Goal: Task Accomplishment & Management: Manage account settings

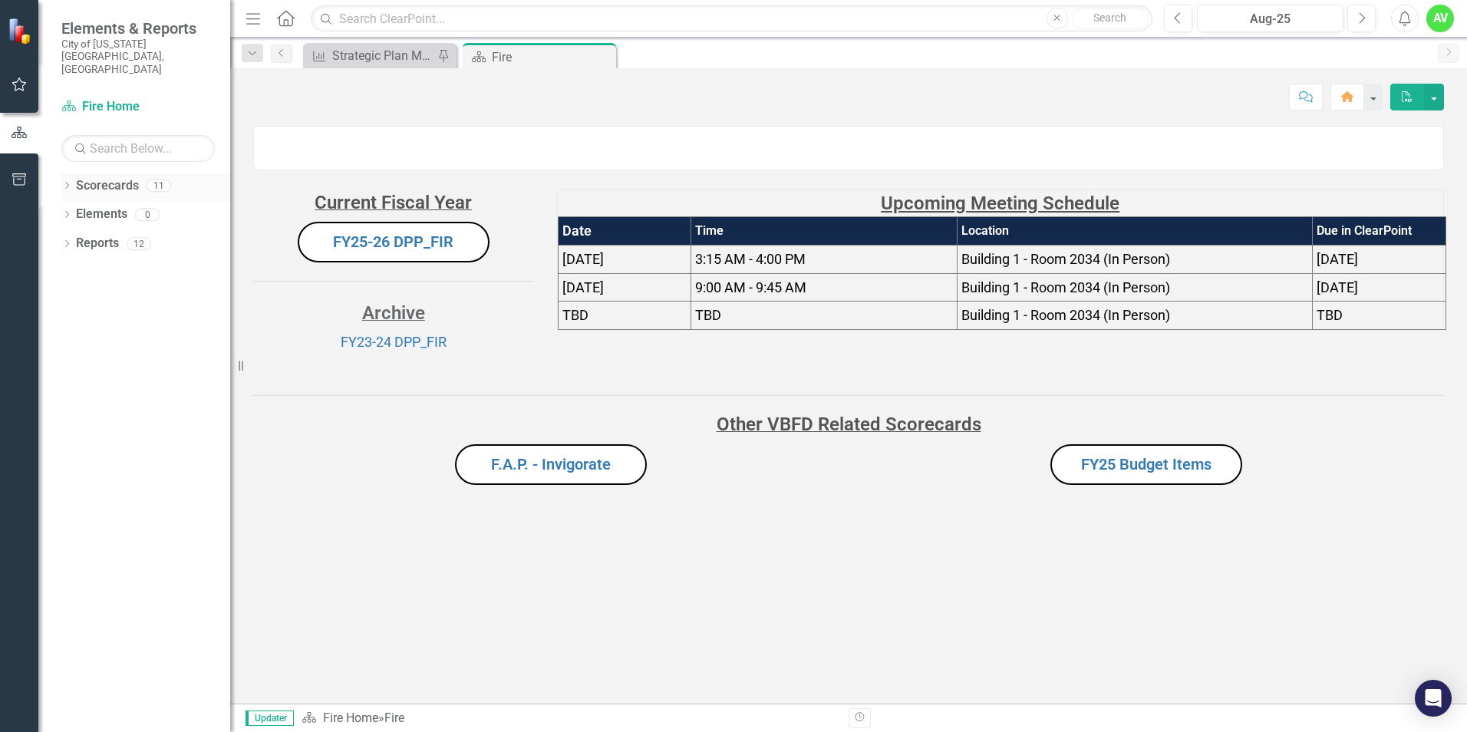
click at [64, 183] on icon "Dropdown" at bounding box center [66, 187] width 11 height 8
click at [117, 206] on link "Budget Tracker" at bounding box center [157, 215] width 146 height 18
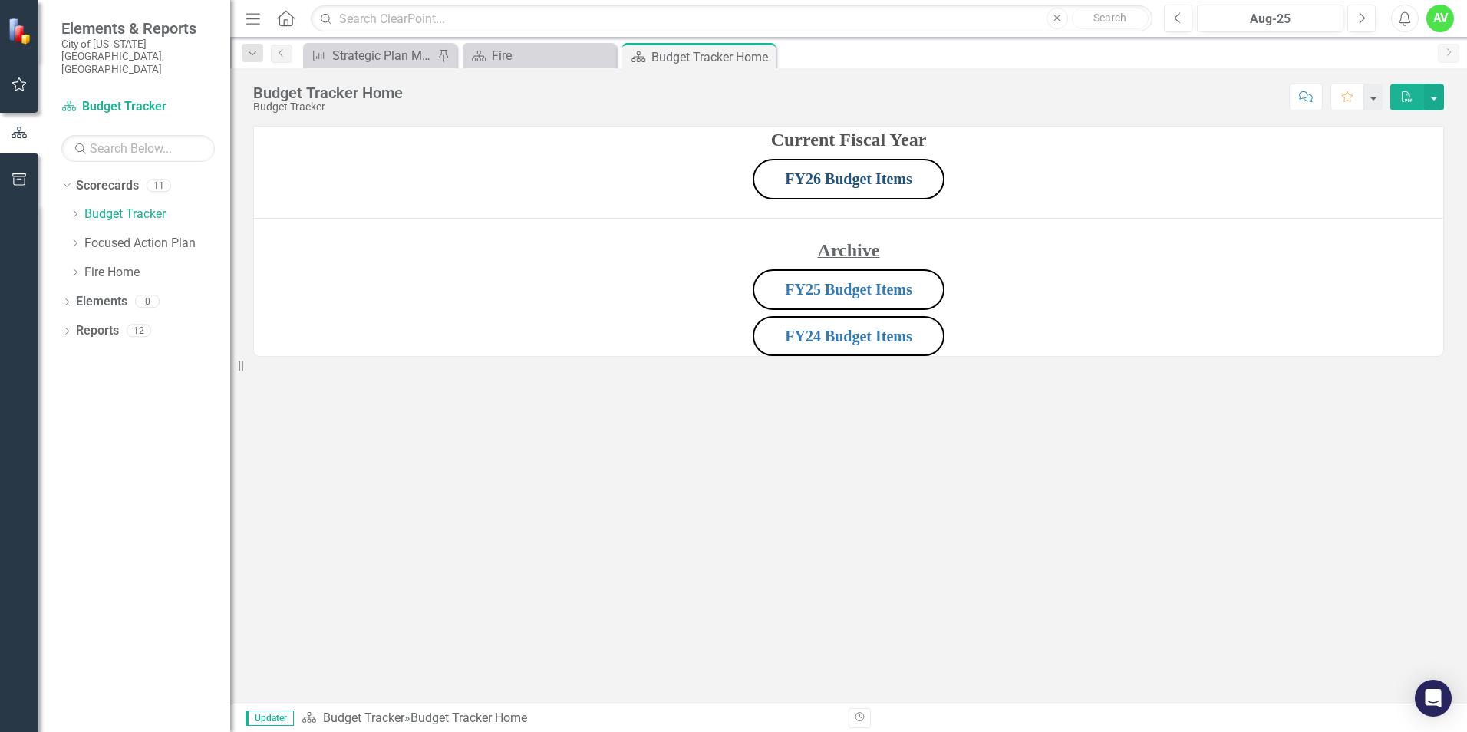
click at [853, 176] on link "FY26 Budget Items" at bounding box center [848, 178] width 127 height 17
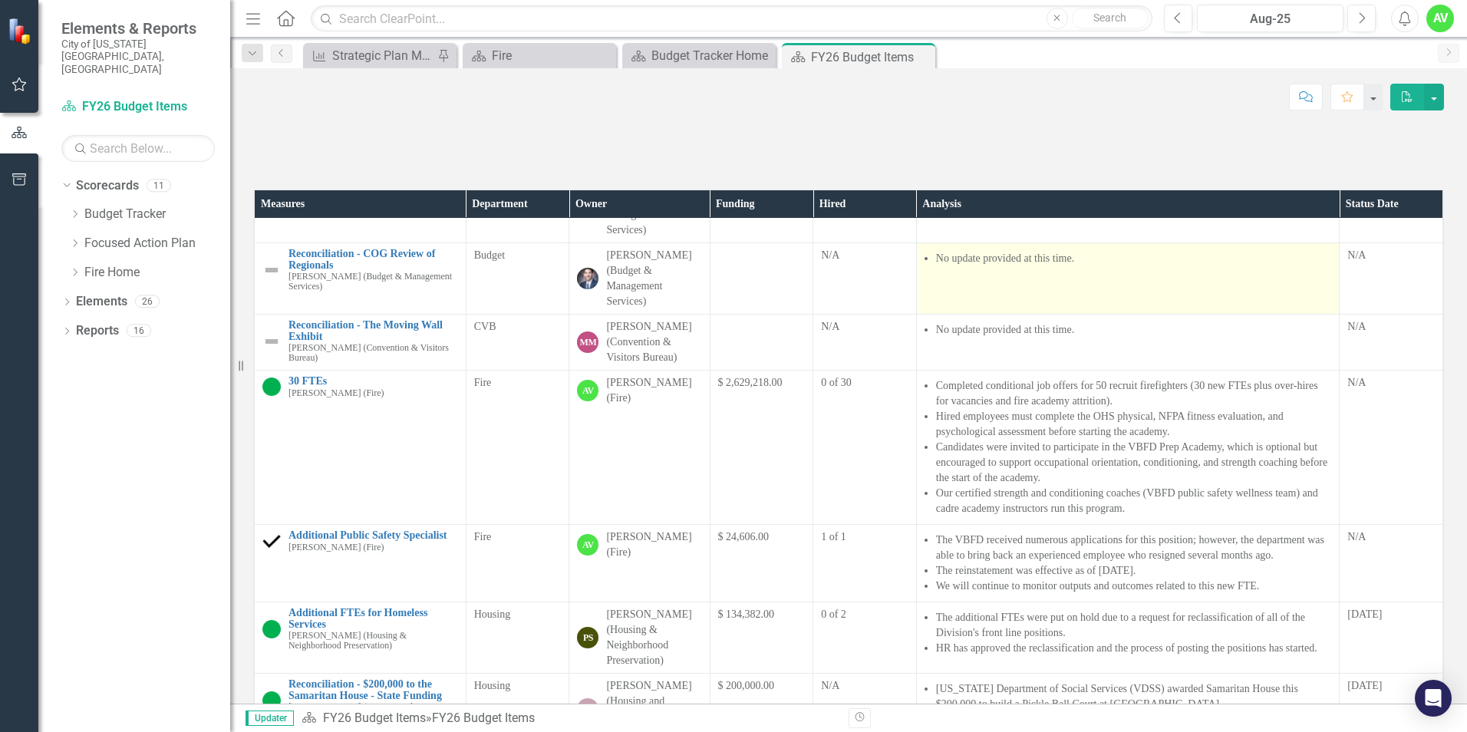
scroll to position [230, 0]
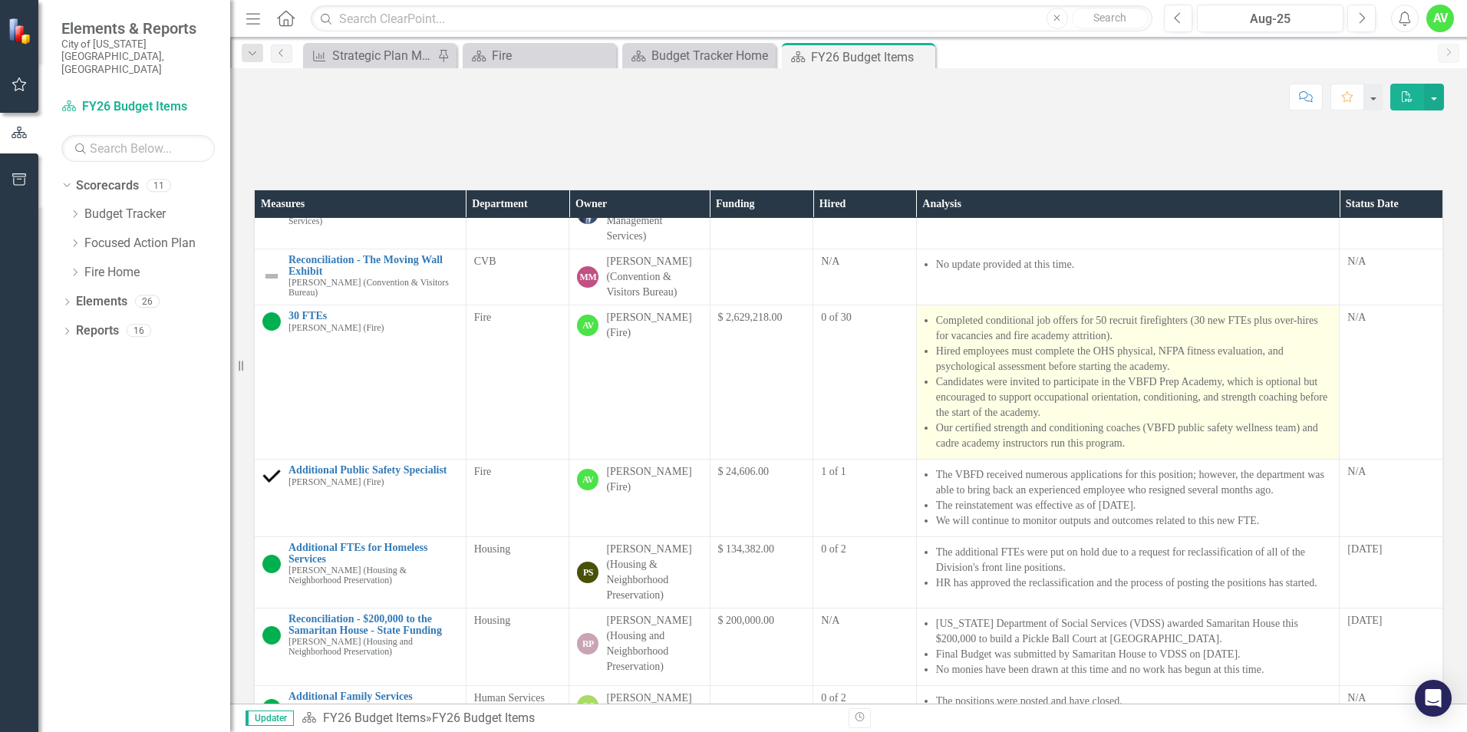
click at [1154, 374] on li "Hired employees must complete the OHS physical, NFPA fitness evaluation, and ps…" at bounding box center [1134, 359] width 396 height 31
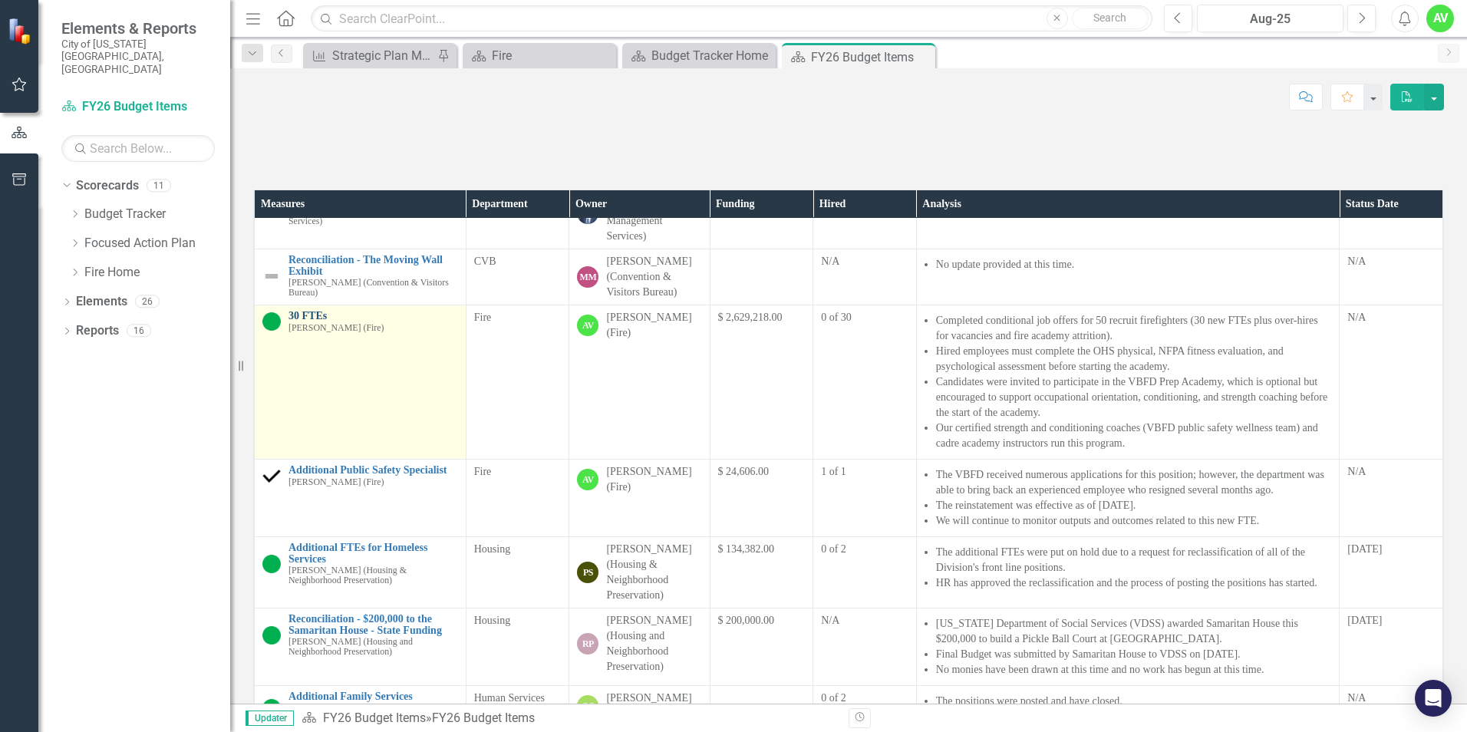
click at [311, 321] on link "30 FTEs" at bounding box center [373, 316] width 170 height 12
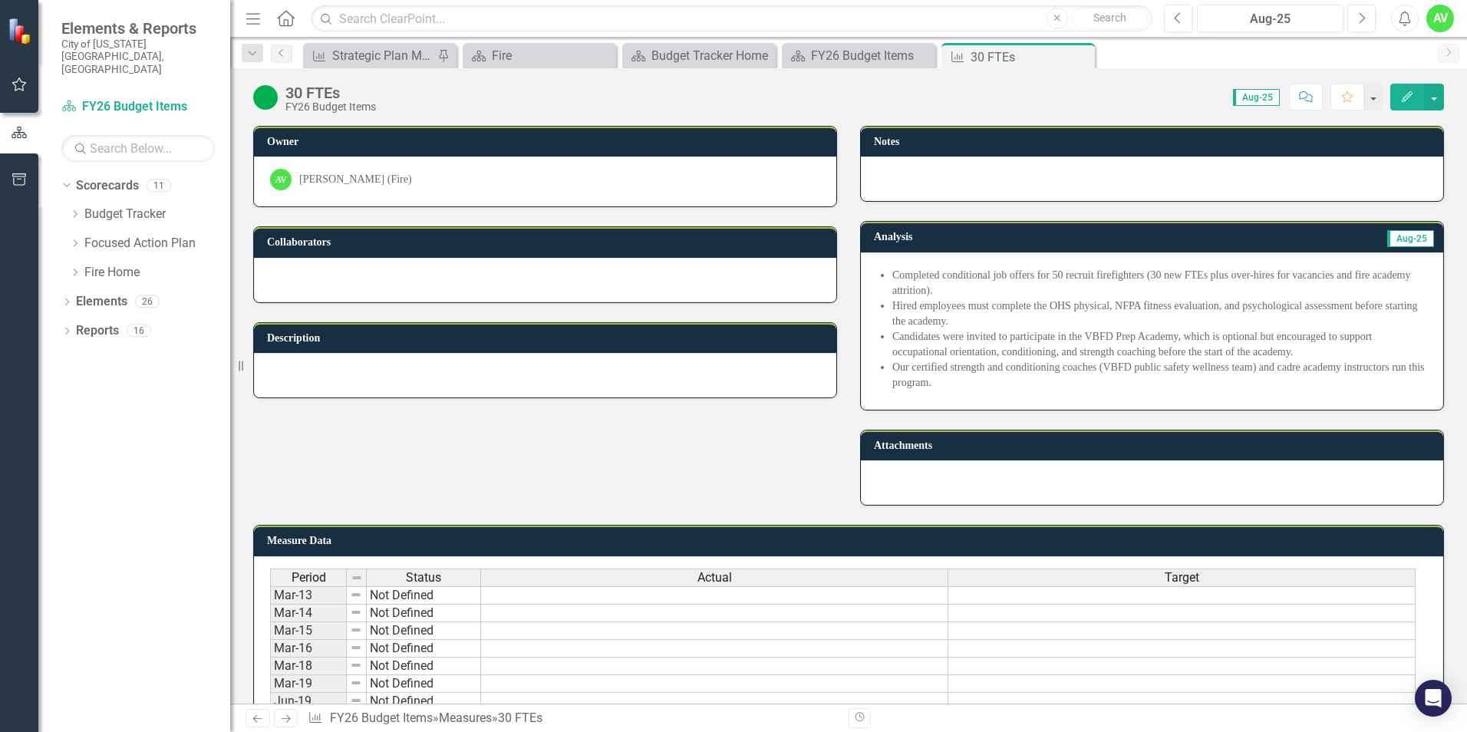
click at [952, 322] on li "Hired employees must complete the OHS physical, NFPA fitness evaluation, and ps…" at bounding box center [1159, 313] width 535 height 31
click at [937, 319] on li "Hired employees must complete the OHS physical, NFPA fitness evaluation, and ps…" at bounding box center [1159, 313] width 535 height 31
click at [1403, 99] on icon "Edit" at bounding box center [1407, 96] width 14 height 11
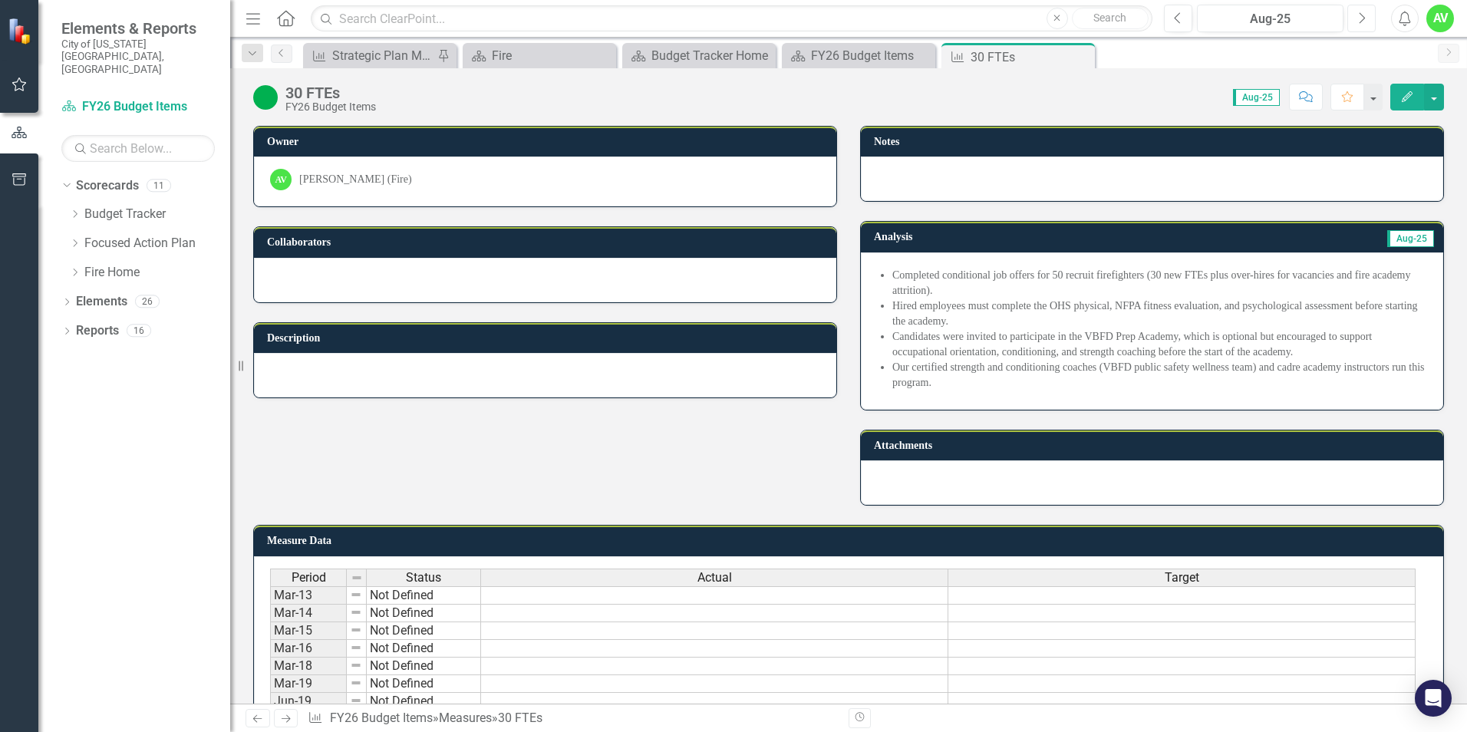
click at [1365, 18] on button "Next" at bounding box center [1361, 19] width 28 height 28
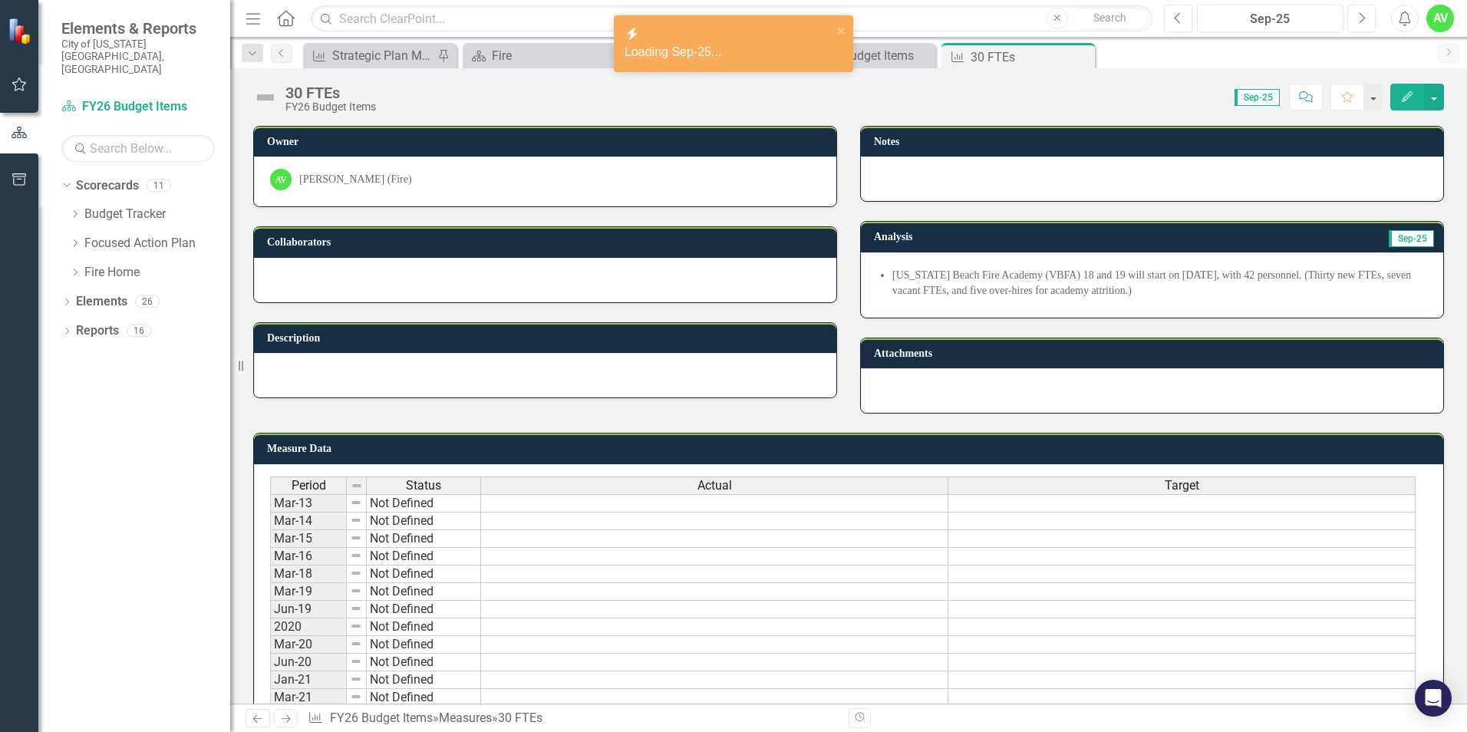
click at [1404, 85] on button "Edit" at bounding box center [1407, 97] width 34 height 27
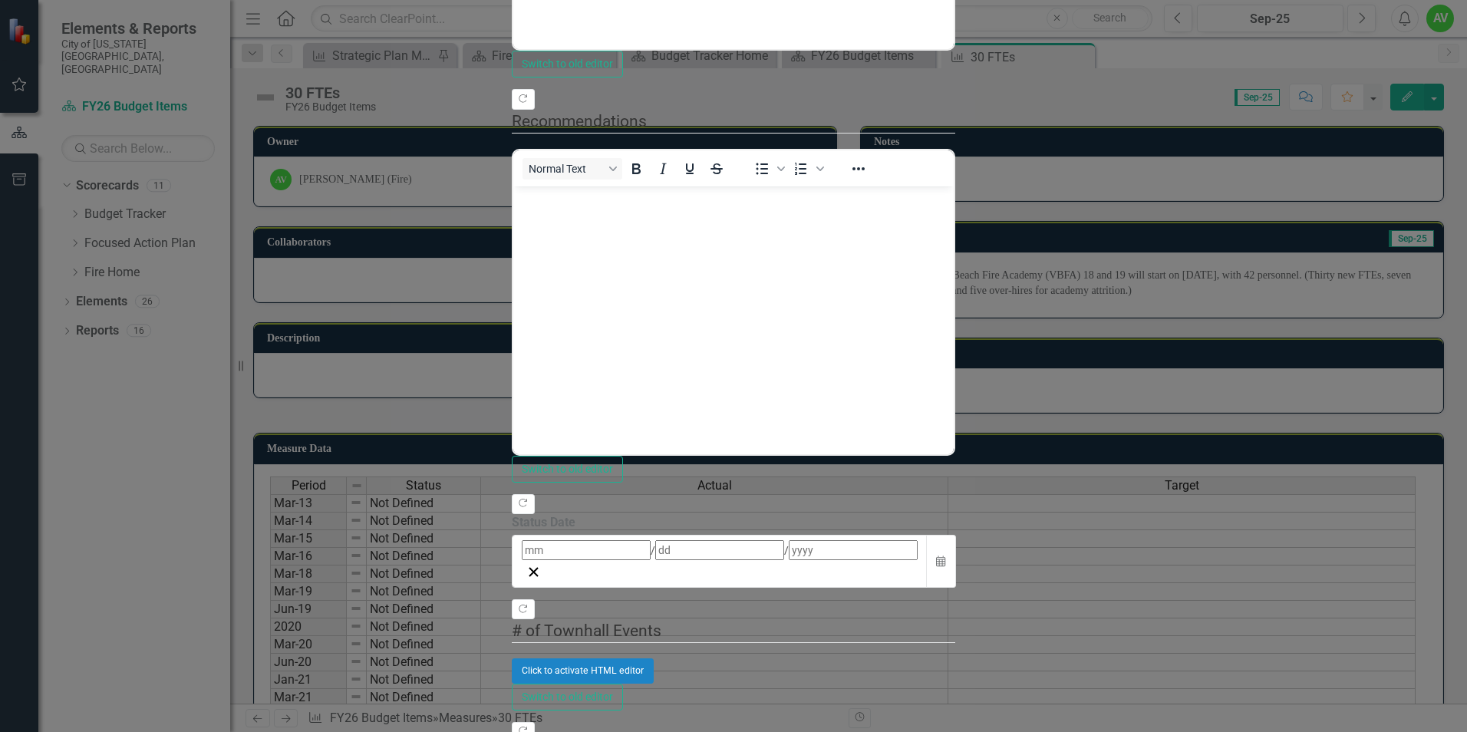
drag, startPoint x: 594, startPoint y: -187, endPoint x: 1101, endPoint y: -198, distance: 507.1
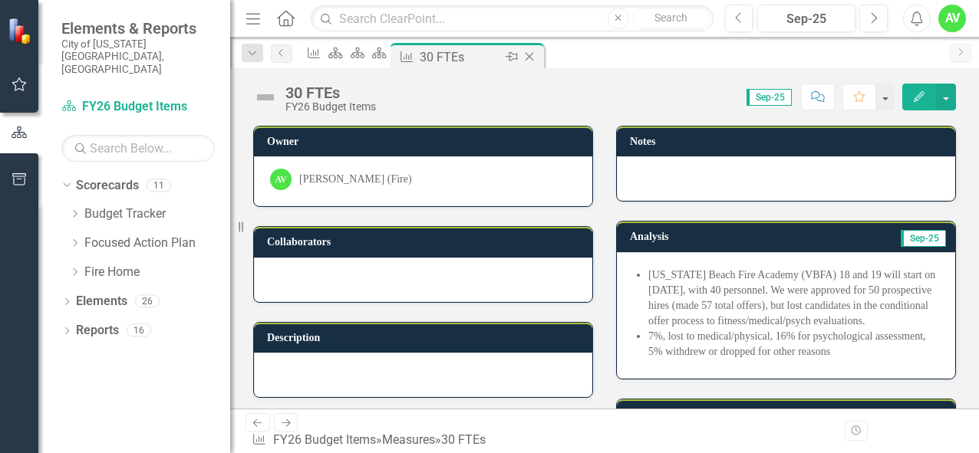
click at [537, 54] on icon "Close" at bounding box center [529, 57] width 15 height 12
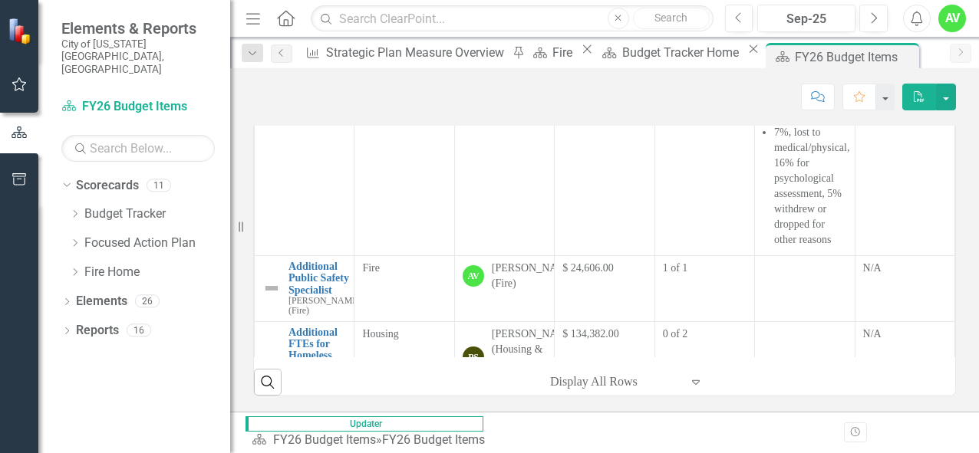
scroll to position [767, 0]
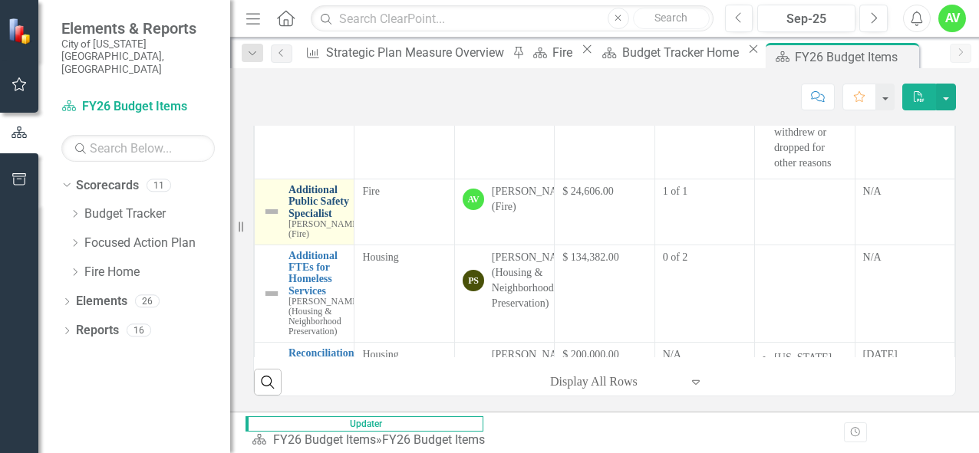
click at [300, 219] on link "Additional Public Safety Specialist" at bounding box center [324, 201] width 72 height 35
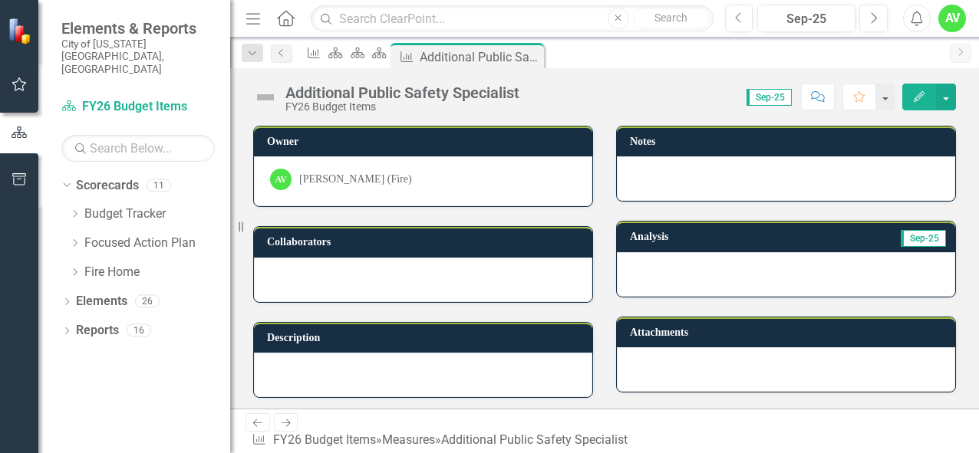
click at [923, 99] on icon "Edit" at bounding box center [919, 96] width 14 height 11
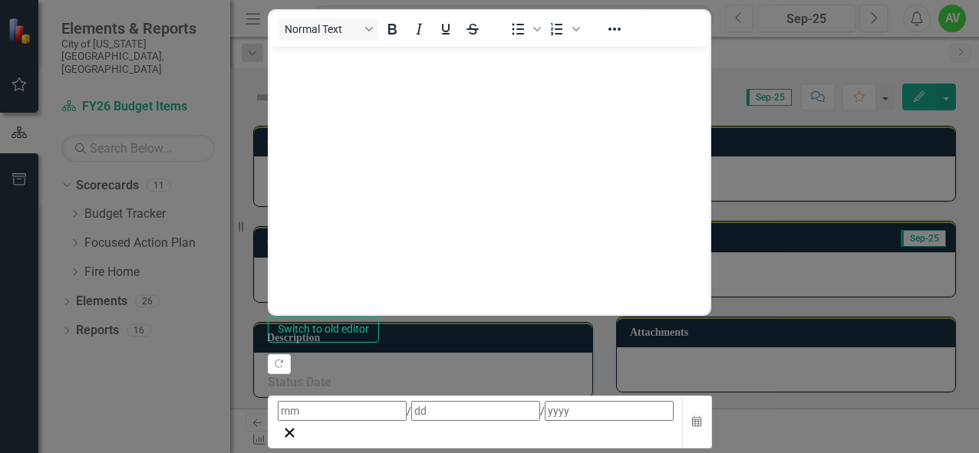
drag, startPoint x: 509, startPoint y: -321, endPoint x: 525, endPoint y: -321, distance: 16.9
drag, startPoint x: 360, startPoint y: -310, endPoint x: 308, endPoint y: -307, distance: 51.5
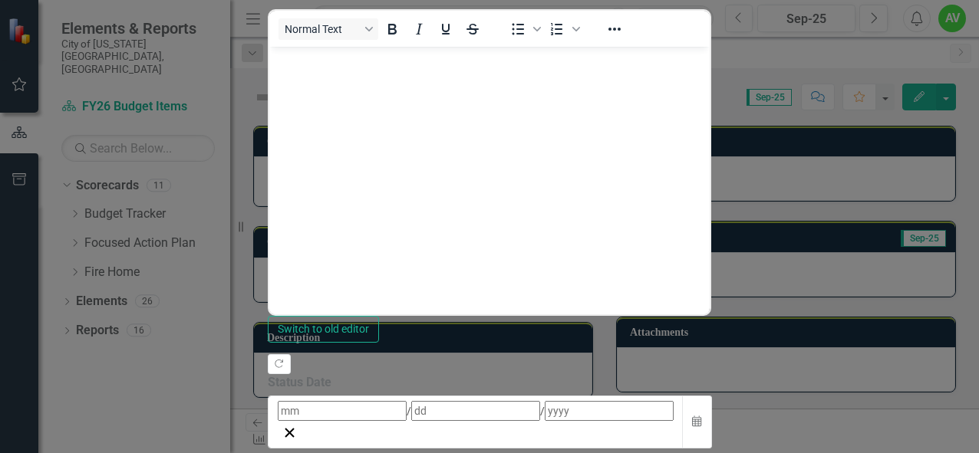
drag, startPoint x: 411, startPoint y: -308, endPoint x: 312, endPoint y: -316, distance: 99.3
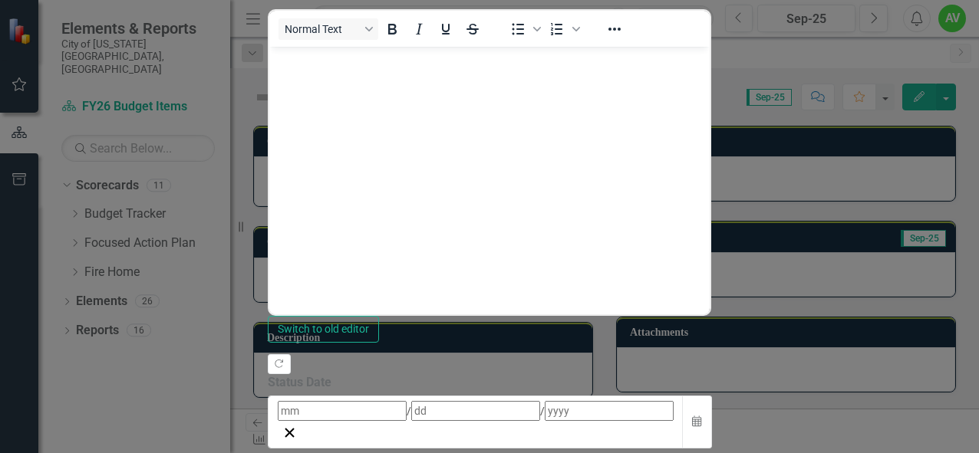
drag, startPoint x: 510, startPoint y: -288, endPoint x: 439, endPoint y: -288, distance: 71.3
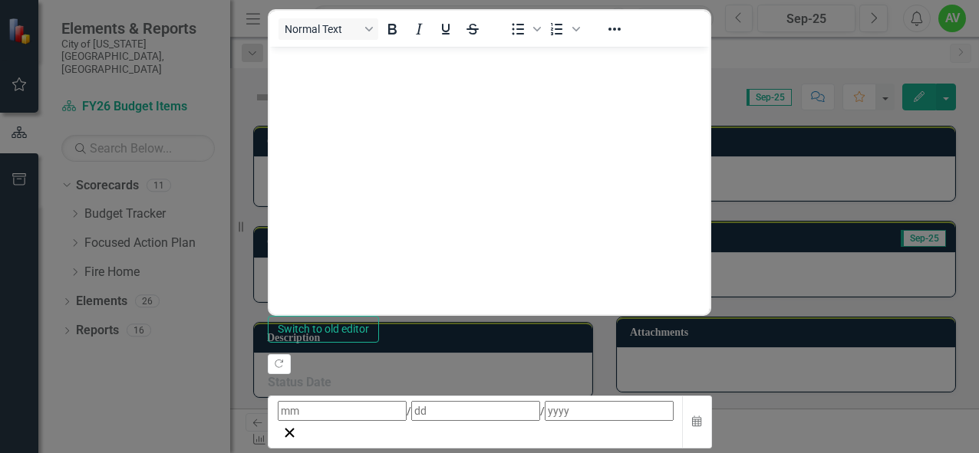
drag, startPoint x: 477, startPoint y: -328, endPoint x: 328, endPoint y: -328, distance: 149.6
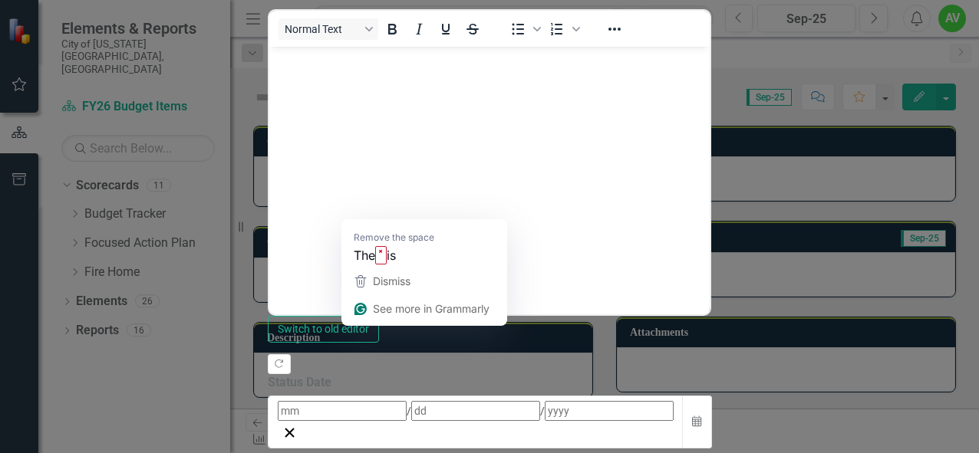
drag, startPoint x: 409, startPoint y: -327, endPoint x: 315, endPoint y: -326, distance: 93.6
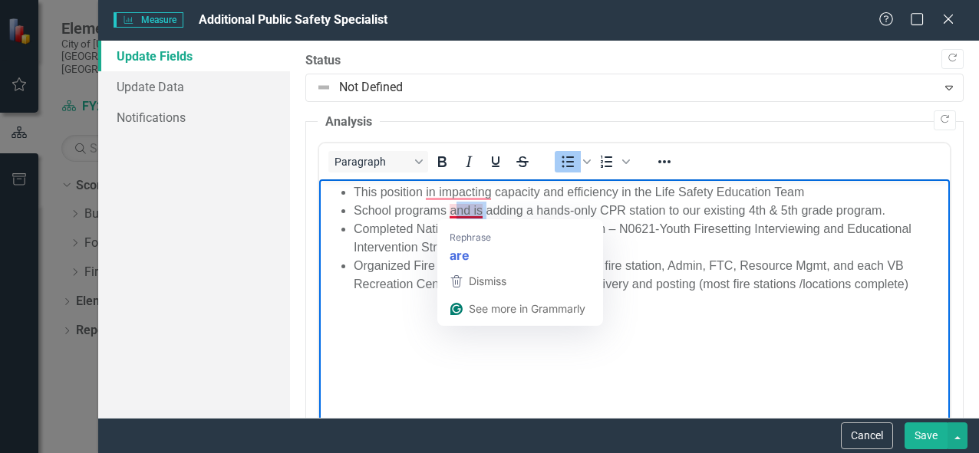
drag, startPoint x: 486, startPoint y: 211, endPoint x: 449, endPoint y: 212, distance: 36.1
click at [454, 212] on li "School programs and is adding a hands-only CPR station to our existing 4th & 5t…" at bounding box center [649, 211] width 592 height 18
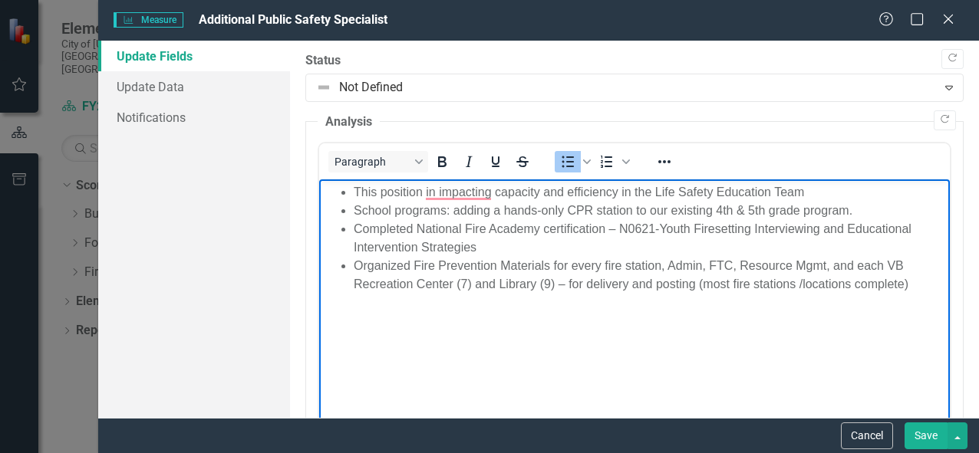
click at [444, 211] on li "School programs: adding a hands-only CPR station to our existing 4th & 5th grad…" at bounding box center [649, 211] width 592 height 18
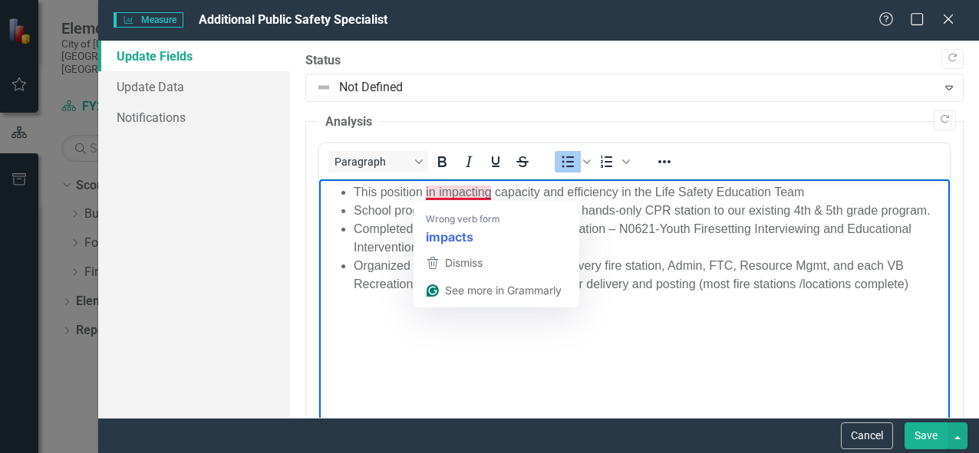
click at [431, 188] on li "This position in impacting capacity and efficiency in the Life Safety Education…" at bounding box center [649, 192] width 592 height 18
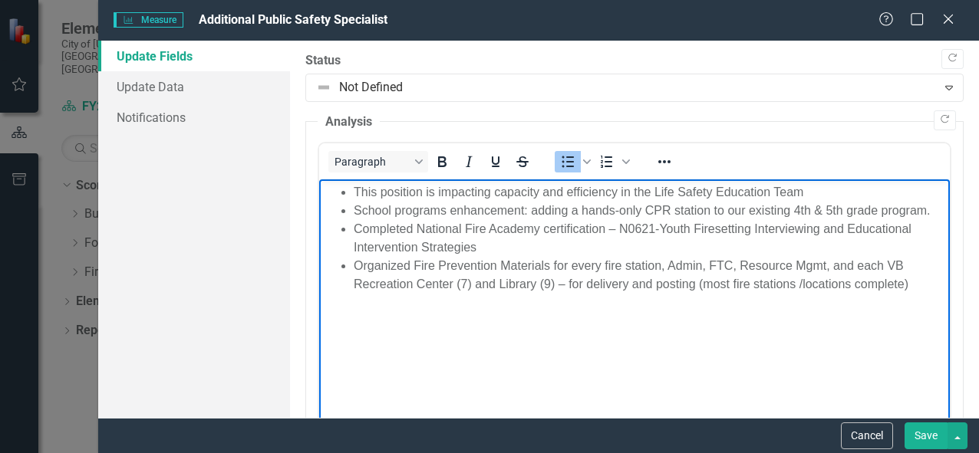
click at [354, 192] on li "This position is impacting capacity and efficiency in the Life Safety Education…" at bounding box center [649, 192] width 592 height 18
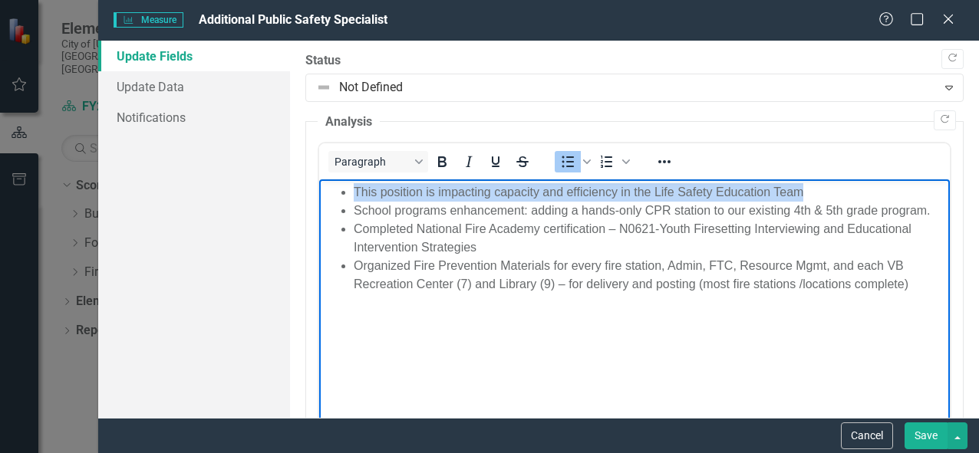
drag, startPoint x: 851, startPoint y: 194, endPoint x: 323, endPoint y: 193, distance: 527.7
click at [323, 193] on ul "This position is impacting capacity and efficiency in the Life Safety Education…" at bounding box center [633, 238] width 623 height 110
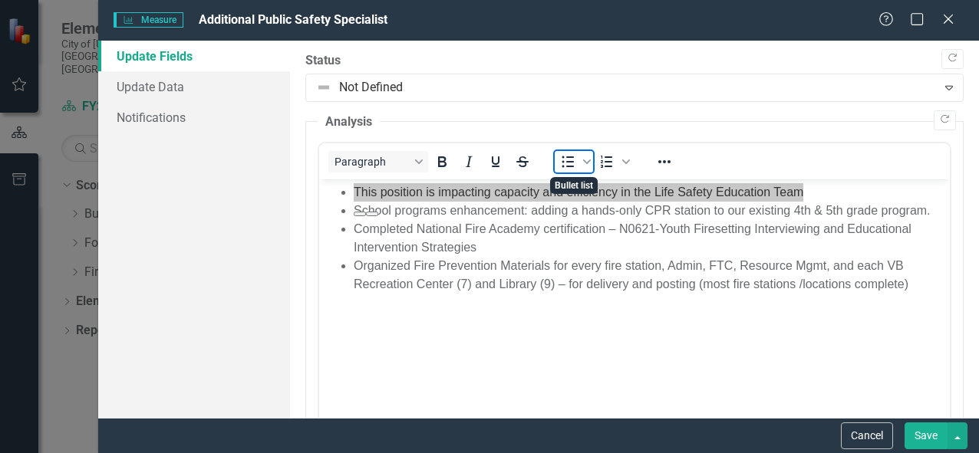
click at [564, 162] on icon "Bullet list" at bounding box center [567, 162] width 12 height 12
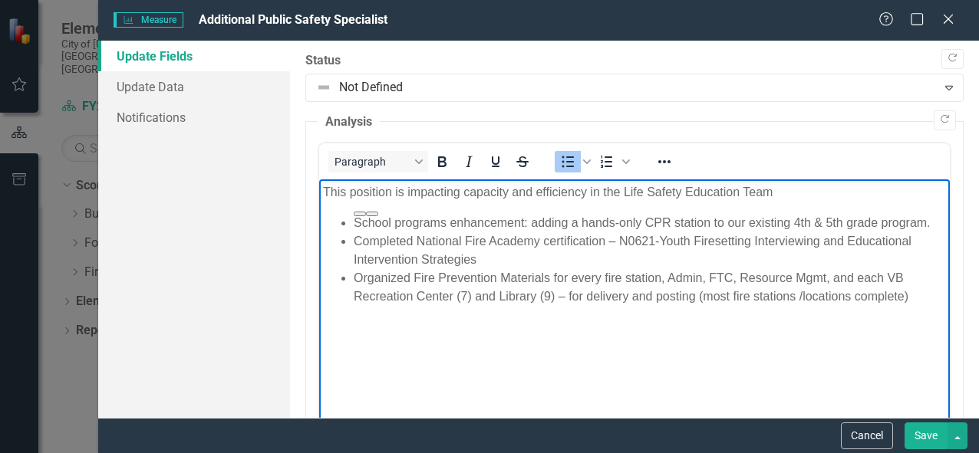
click at [650, 374] on body "This position is impacting capacity and efficiency in the Life Safety Education…" at bounding box center [633, 294] width 630 height 230
drag, startPoint x: 407, startPoint y: 192, endPoint x: 416, endPoint y: 191, distance: 10.0
click at [407, 192] on p "This position is impacting capacity and efficiency in the Life Safety Education…" at bounding box center [633, 192] width 623 height 18
click at [443, 220] on li "School programs enhancement: adding a hands-only CPR station to our existing 4t…" at bounding box center [649, 223] width 592 height 18
click at [749, 220] on li "School programs enhancement: adding a hands-only CPR station to our existing 4t…" at bounding box center [649, 223] width 592 height 18
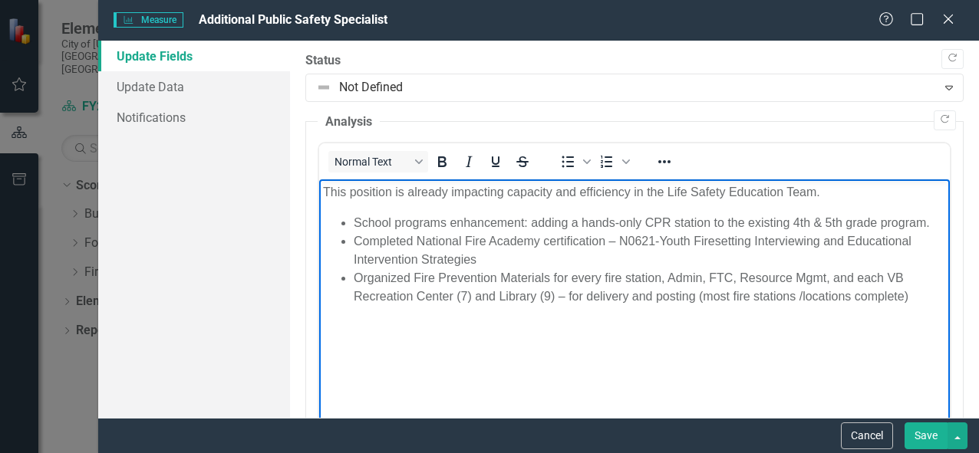
click at [836, 190] on p "This position is already impacting capacity and efficiency in the Life Safety E…" at bounding box center [633, 192] width 623 height 18
click at [910, 295] on li "Organized Fire Prevention Materials for every fire station, Admin, FTC, Resourc…" at bounding box center [649, 287] width 592 height 37
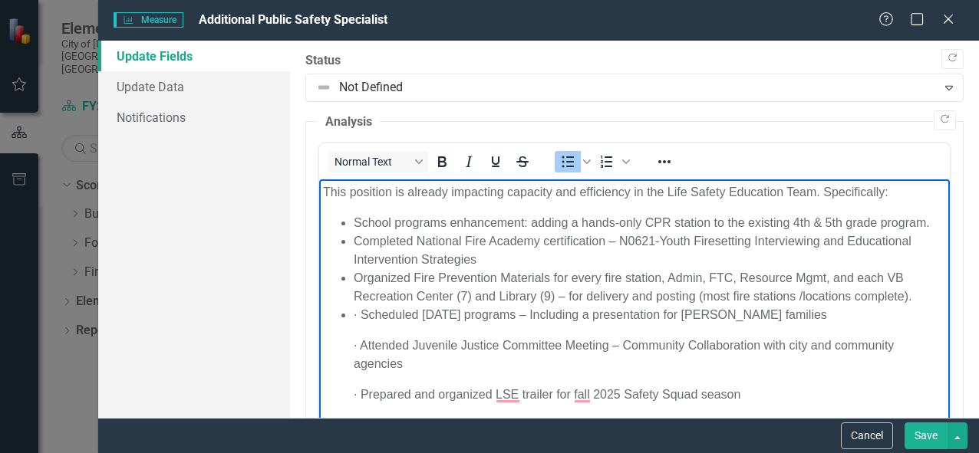
click at [364, 315] on p "· Scheduled [DATE] programs – Including a presentation for [PERSON_NAME] famili…" at bounding box center [649, 315] width 592 height 18
click at [360, 342] on p "· Attended Juvenile Justice Committee Meeting – Community Collaboration with ci…" at bounding box center [649, 355] width 592 height 37
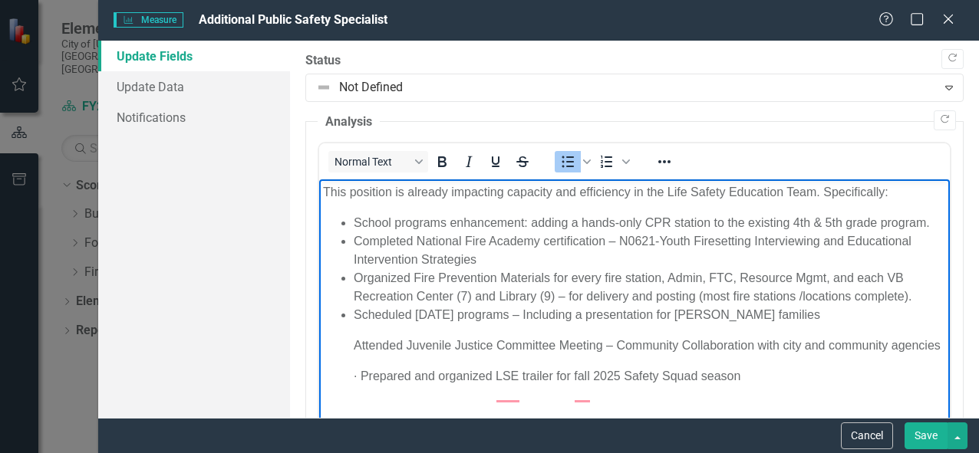
click at [360, 386] on p "· Prepared and organized LSE trailer for fall 2025 Safety Squad season" at bounding box center [649, 376] width 592 height 18
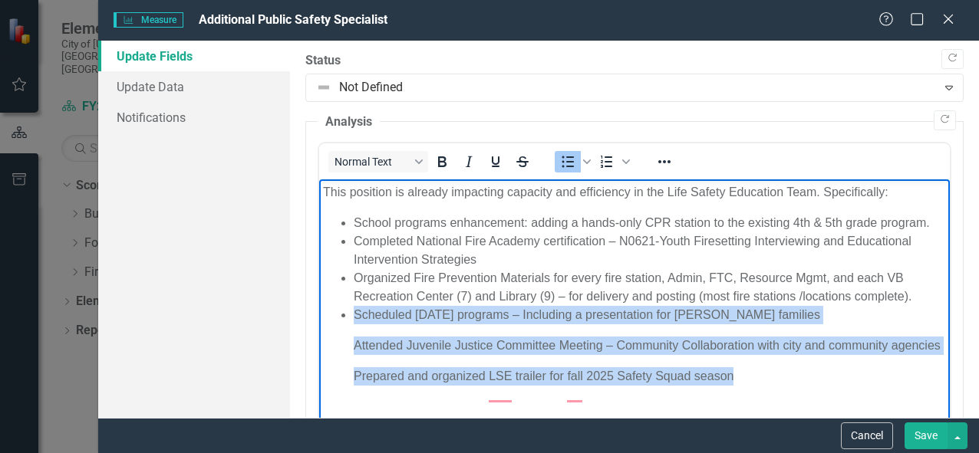
drag, startPoint x: 736, startPoint y: 392, endPoint x: 367, endPoint y: 314, distance: 376.4
click at [354, 317] on li "Scheduled [DATE] programs – Including a presentation for [PERSON_NAME] families…" at bounding box center [649, 346] width 592 height 80
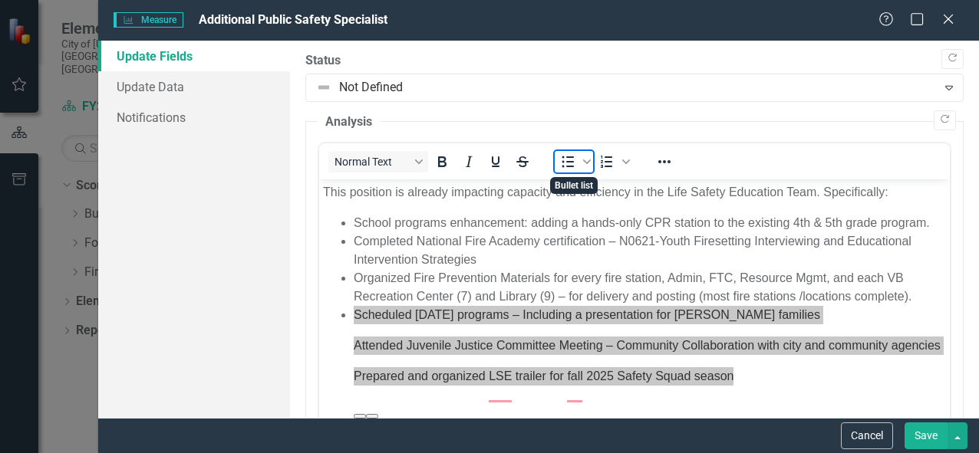
click at [568, 161] on icon "Bullet list" at bounding box center [567, 162] width 12 height 12
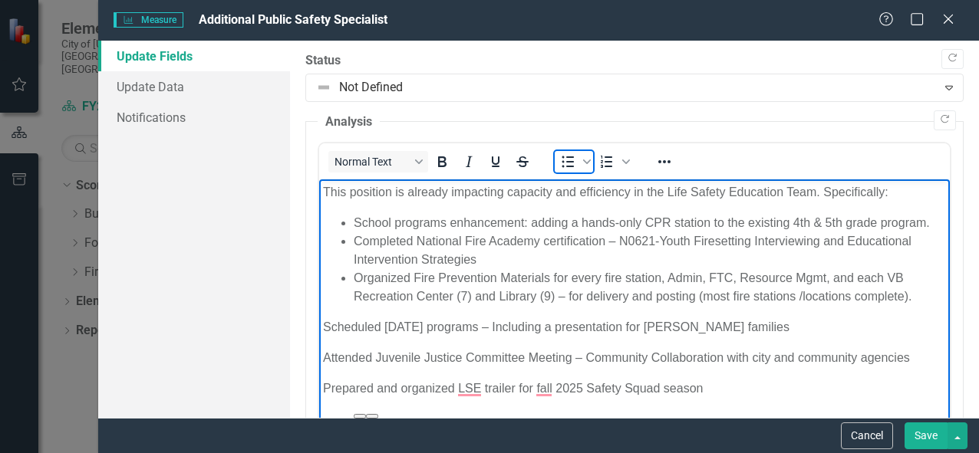
click at [569, 161] on icon "Bullet list" at bounding box center [567, 162] width 12 height 12
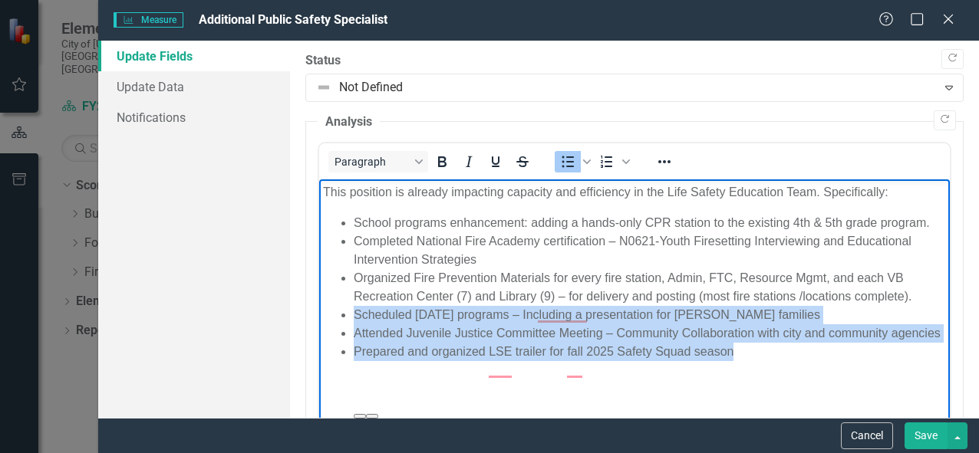
click at [751, 361] on li "Prepared and organized LSE trailer for fall 2025 Safety Squad season" at bounding box center [649, 352] width 592 height 18
click at [728, 343] on li "Attended Juvenile Justice Committee Meeting – Community Collaboration with city…" at bounding box center [649, 333] width 592 height 18
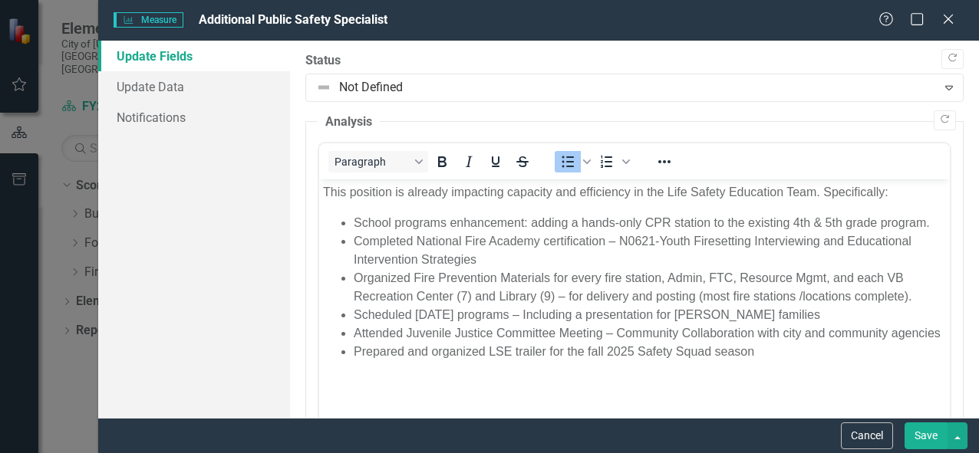
click at [924, 437] on button "Save" at bounding box center [925, 436] width 43 height 27
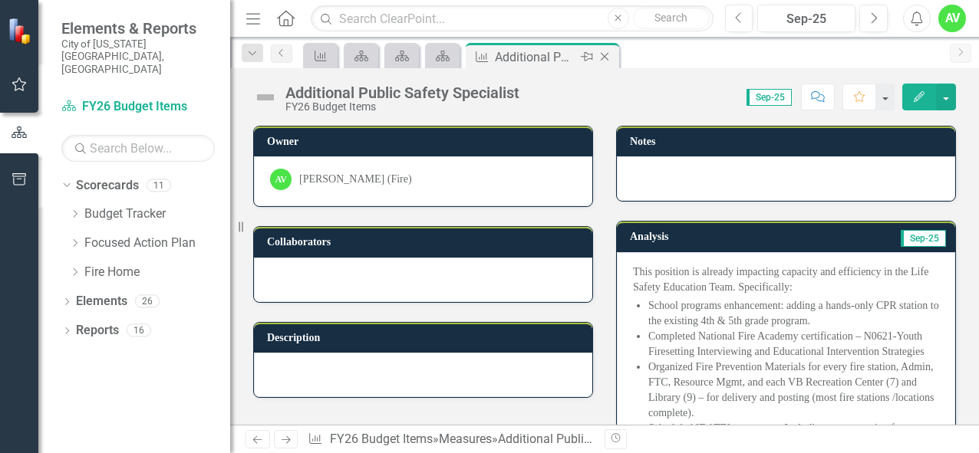
click at [604, 54] on icon "Close" at bounding box center [604, 57] width 15 height 12
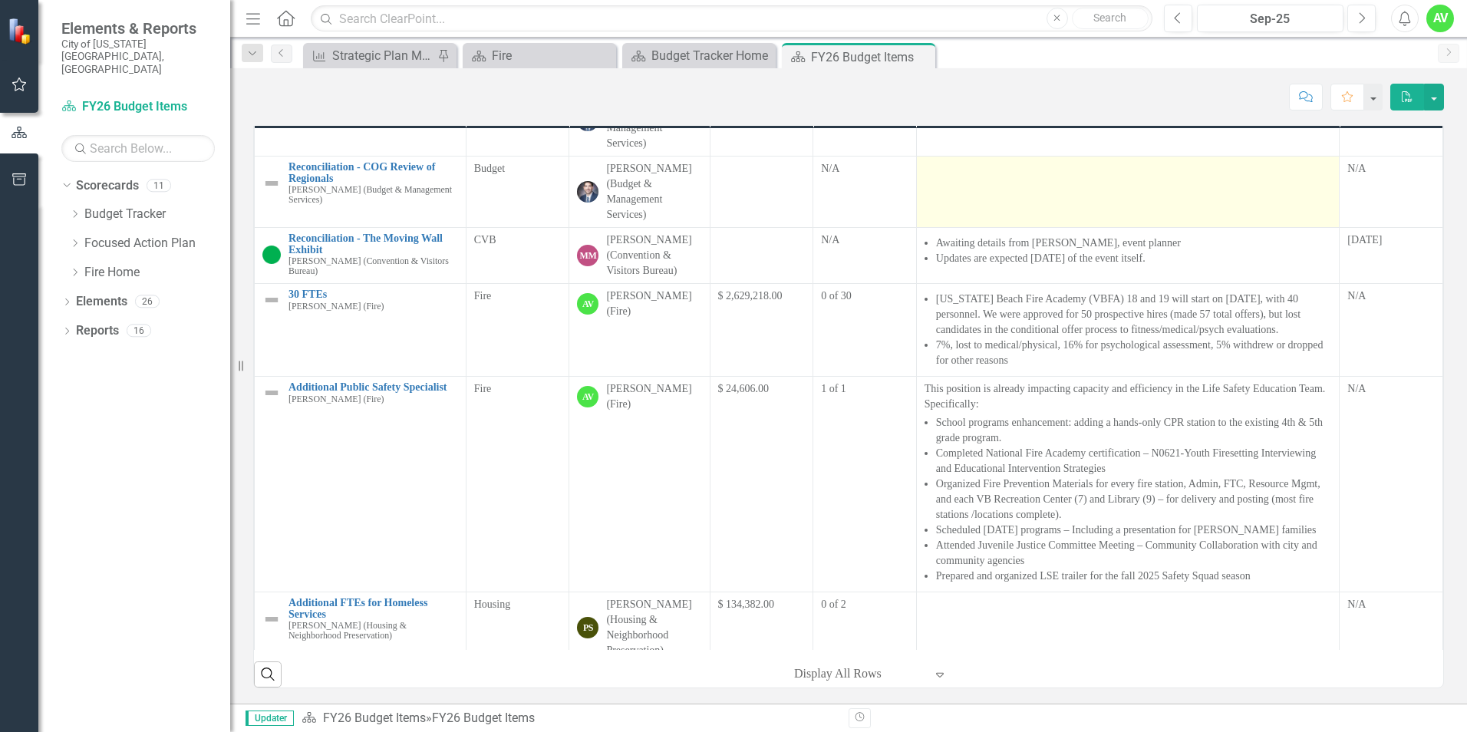
scroll to position [230, 0]
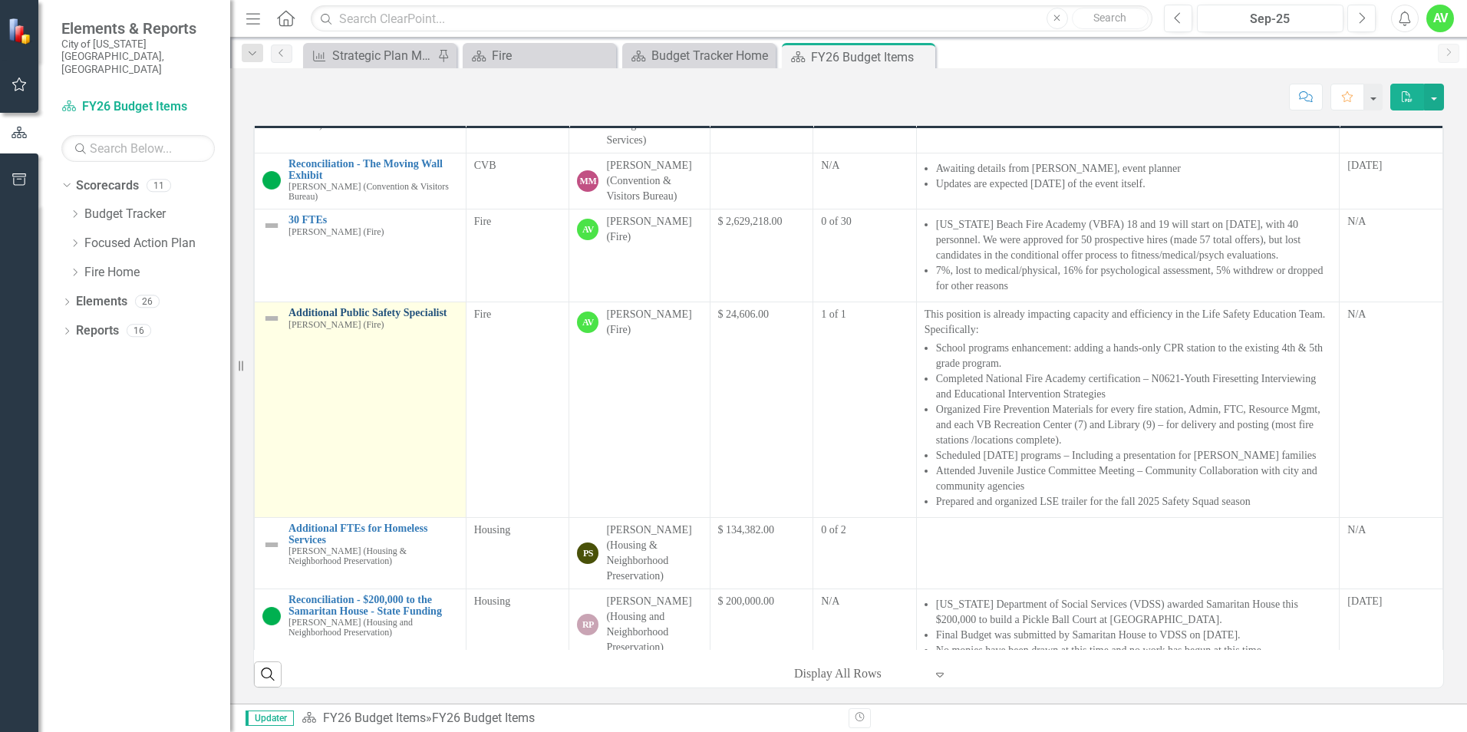
click at [384, 318] on link "Additional Public Safety Specialist" at bounding box center [373, 313] width 170 height 12
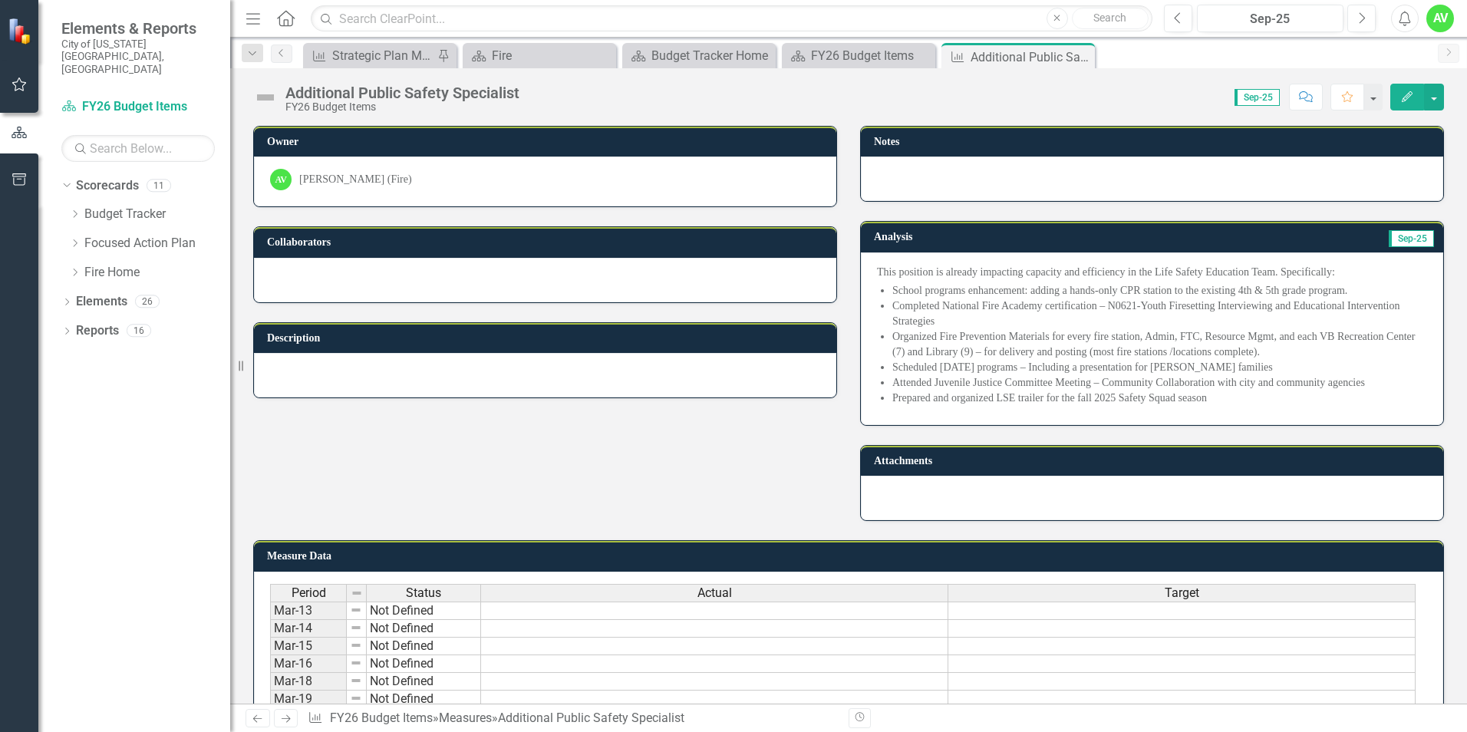
click at [978, 99] on icon "Edit" at bounding box center [1407, 96] width 14 height 11
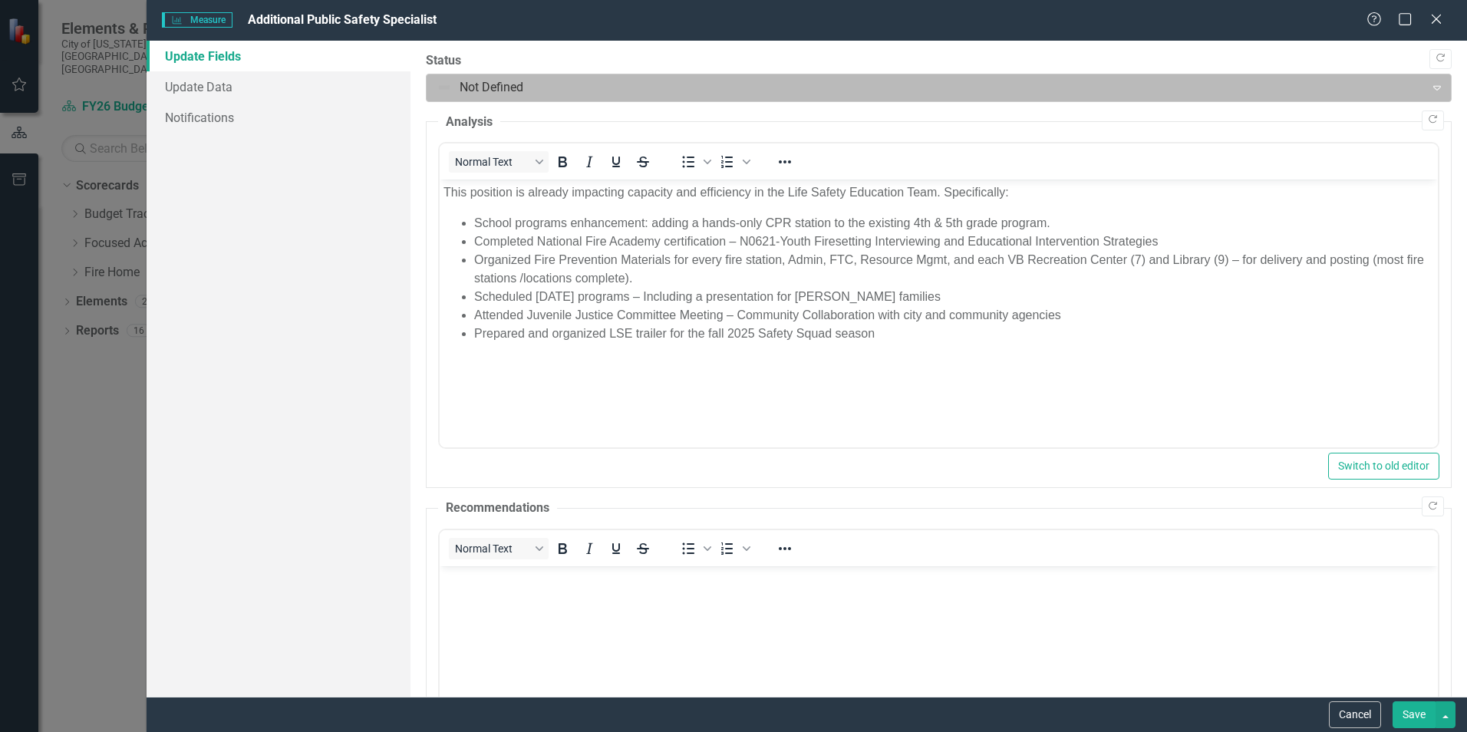
click at [542, 94] on div at bounding box center [925, 87] width 978 height 21
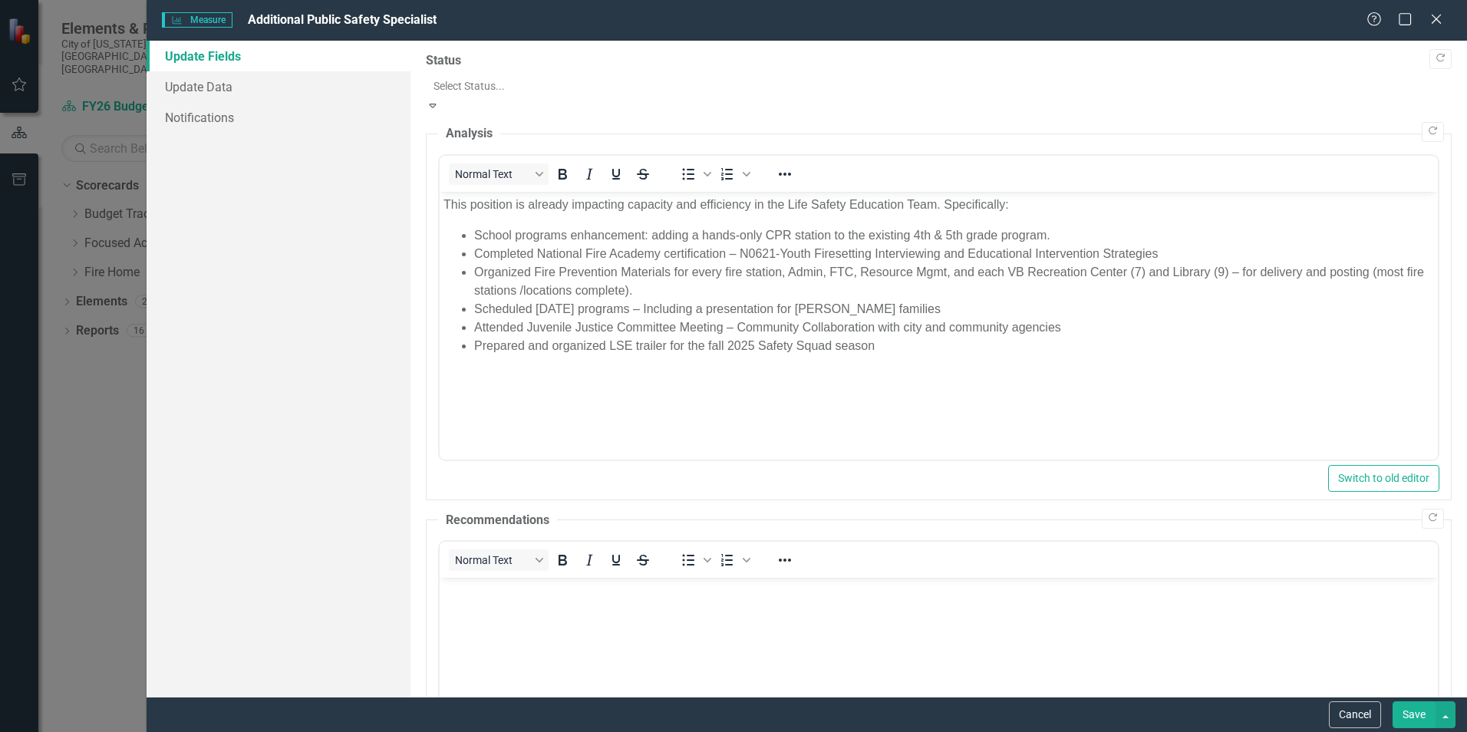
click at [978, 453] on button "Save" at bounding box center [1413, 714] width 43 height 27
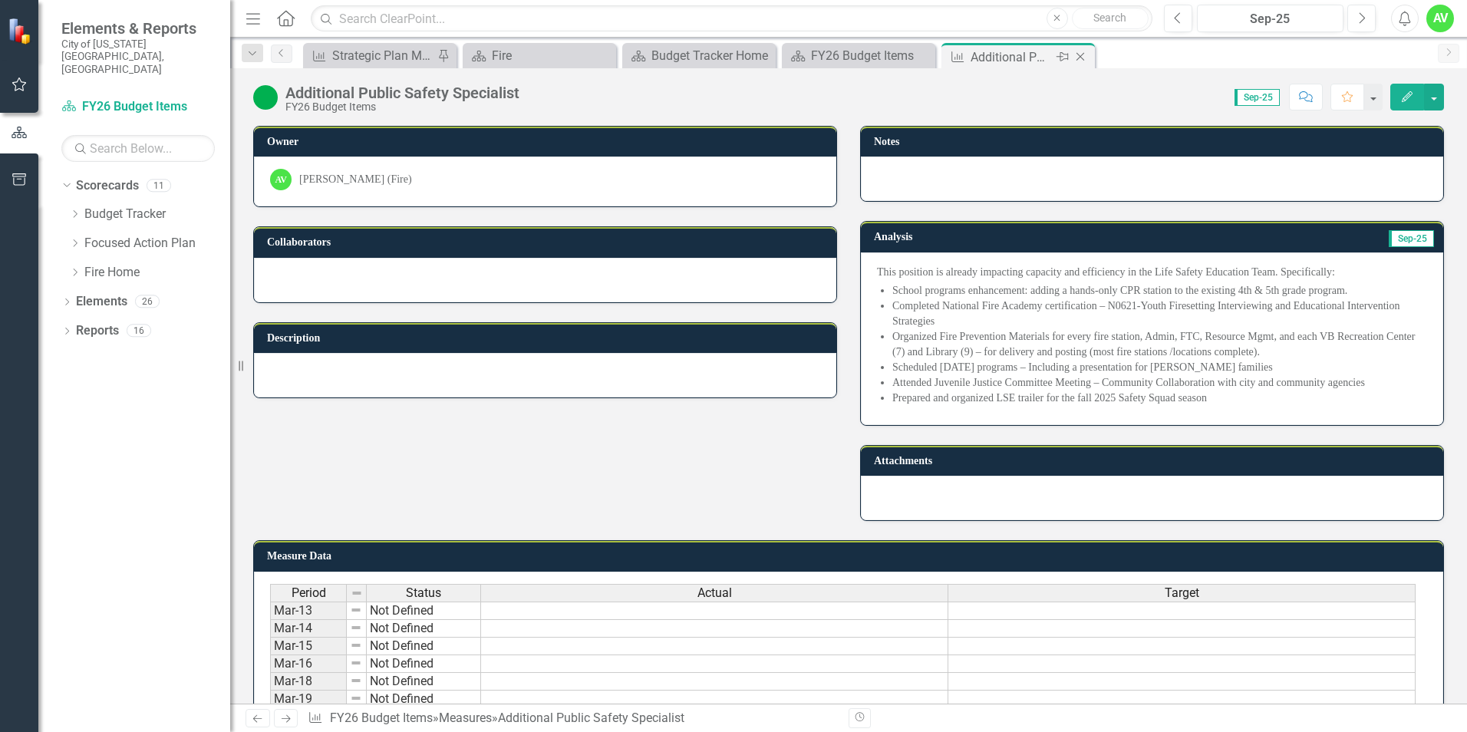
click at [978, 54] on icon "Close" at bounding box center [1079, 57] width 15 height 12
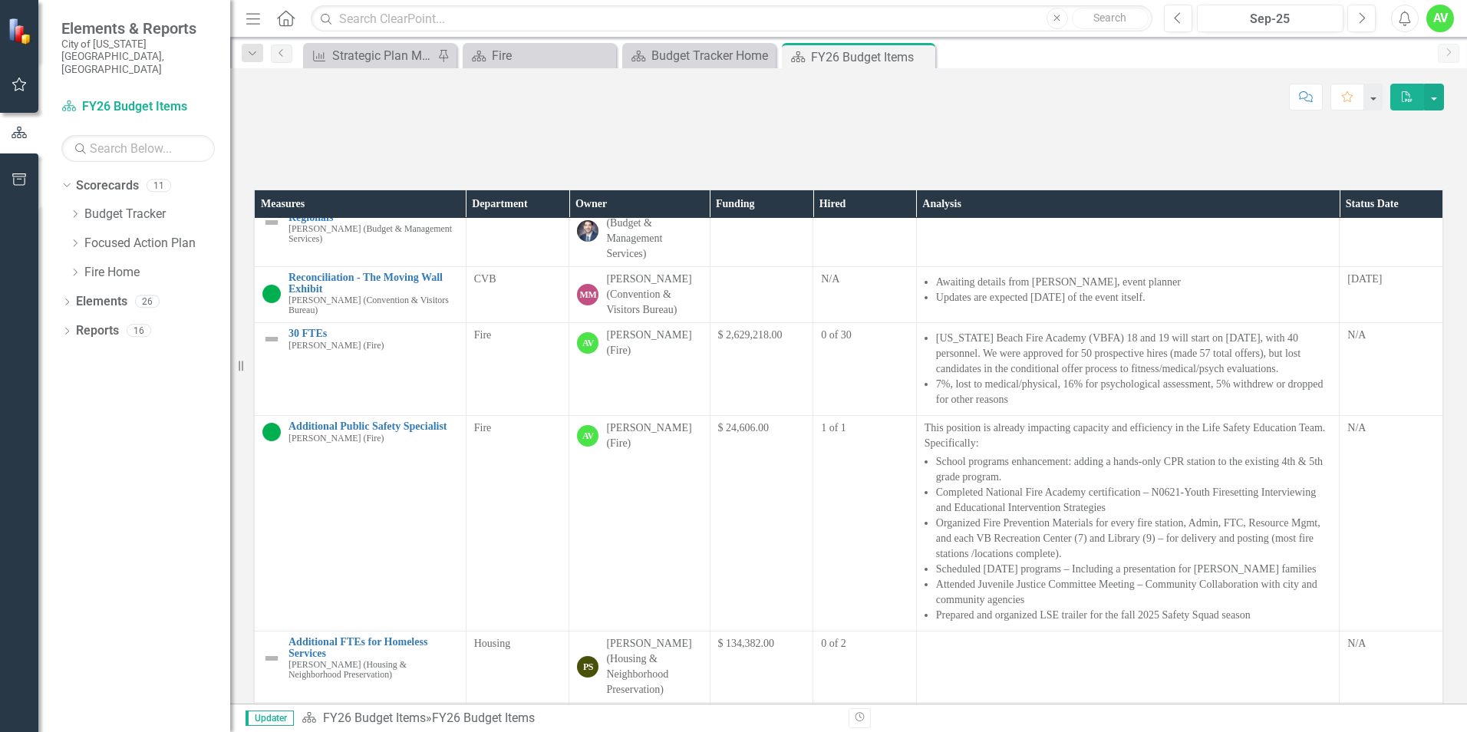
scroll to position [230, 0]
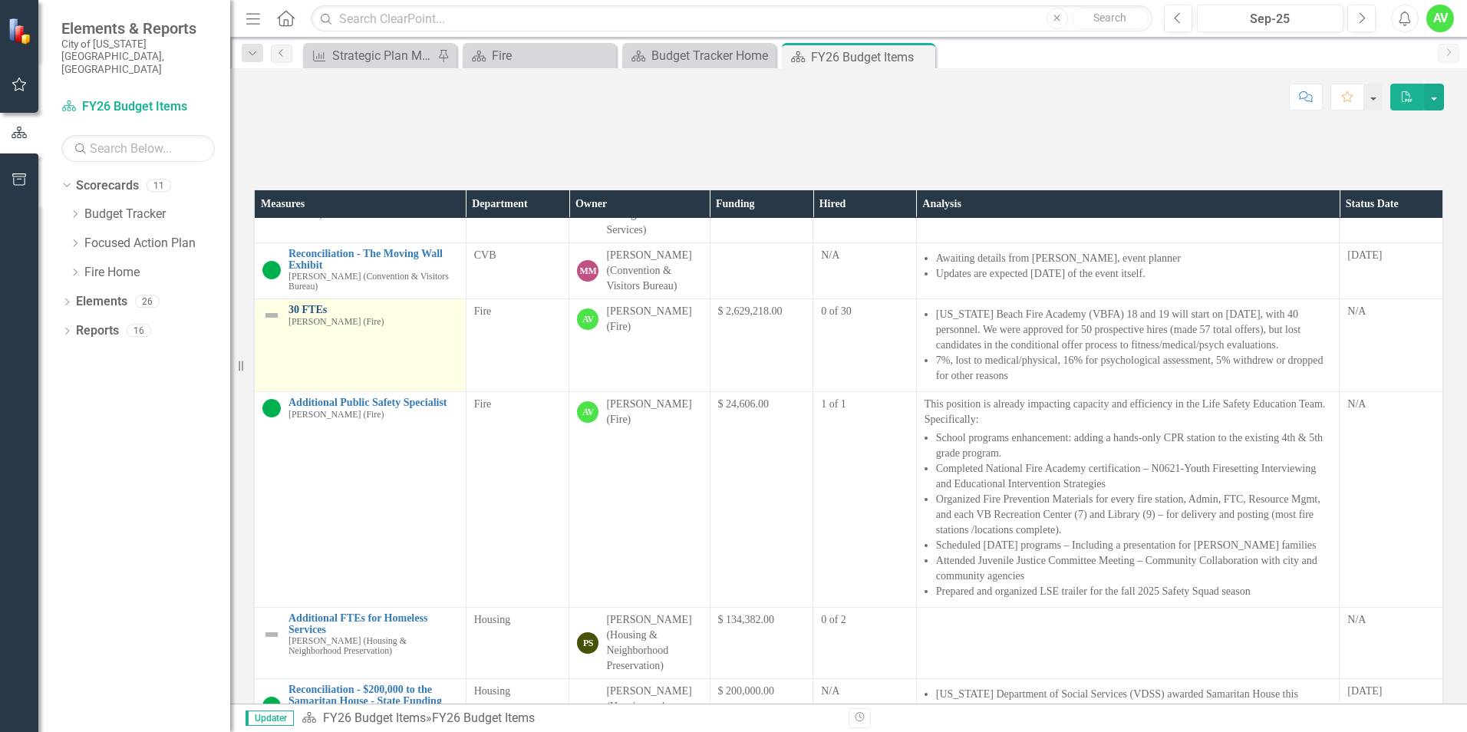
click at [311, 315] on link "30 FTEs" at bounding box center [373, 310] width 170 height 12
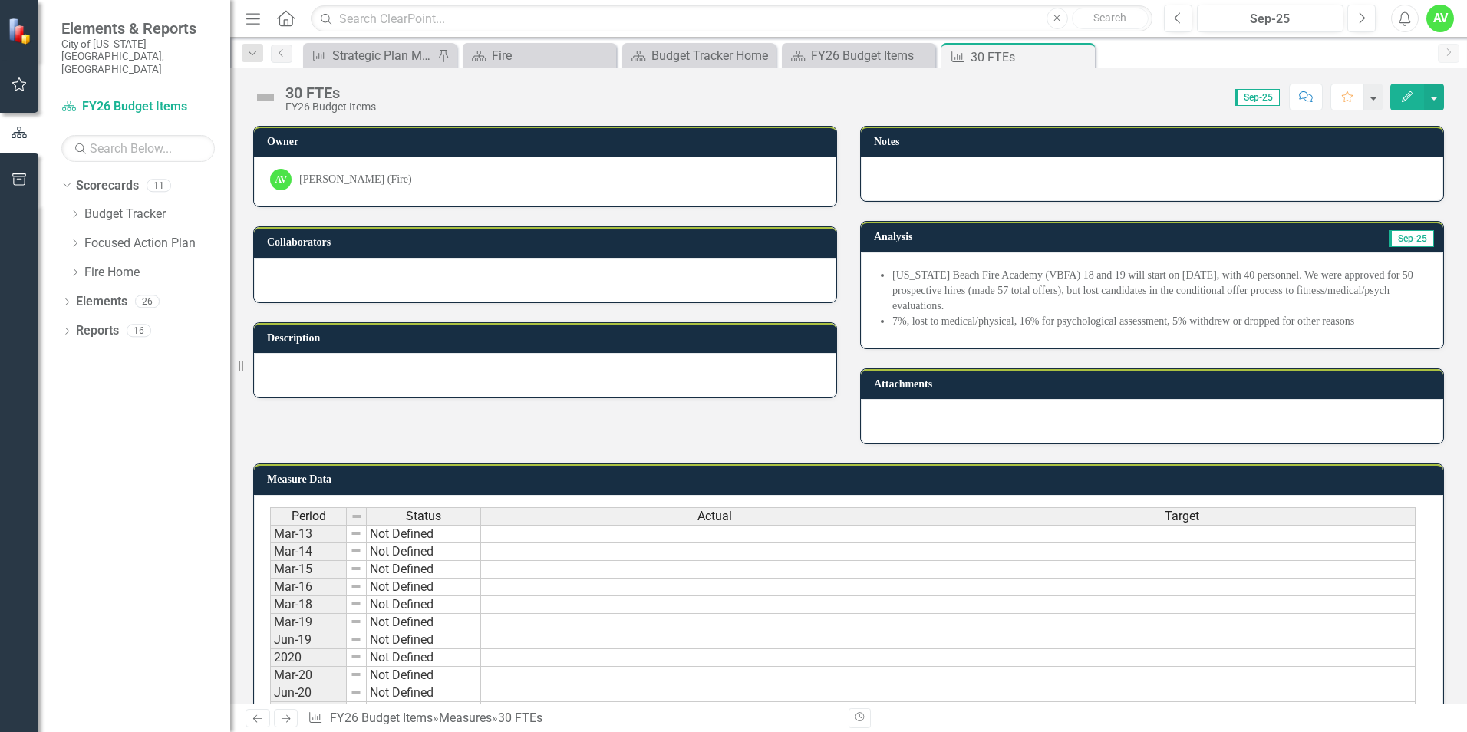
click at [906, 324] on li "7%, lost to medical/physical, 16% for psychological assessment, 5% withdrew or …" at bounding box center [1159, 321] width 535 height 15
click at [978, 89] on button "Edit" at bounding box center [1407, 97] width 34 height 27
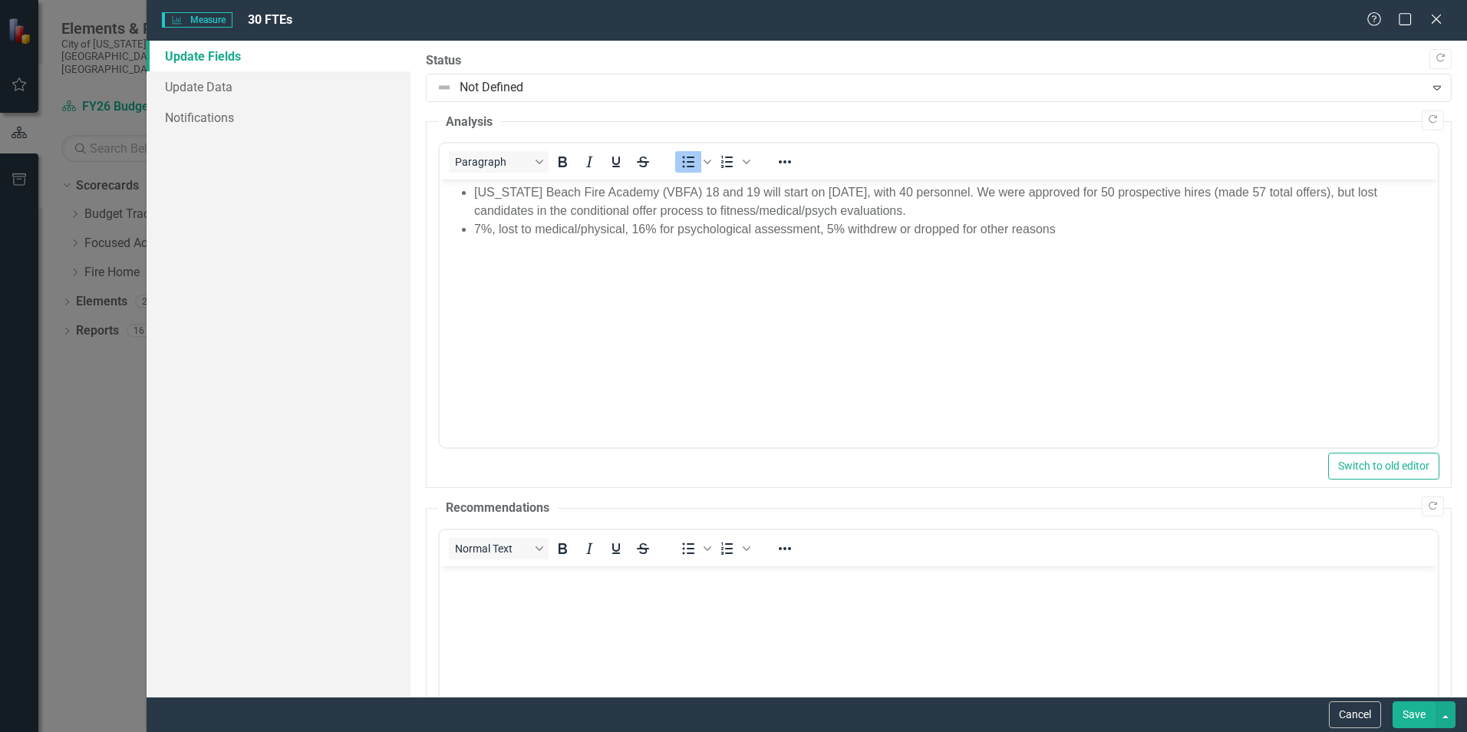
click at [495, 232] on li "7%, lost to medical/physical, 16% for psychological assessment, 5% withdrew or …" at bounding box center [954, 229] width 960 height 18
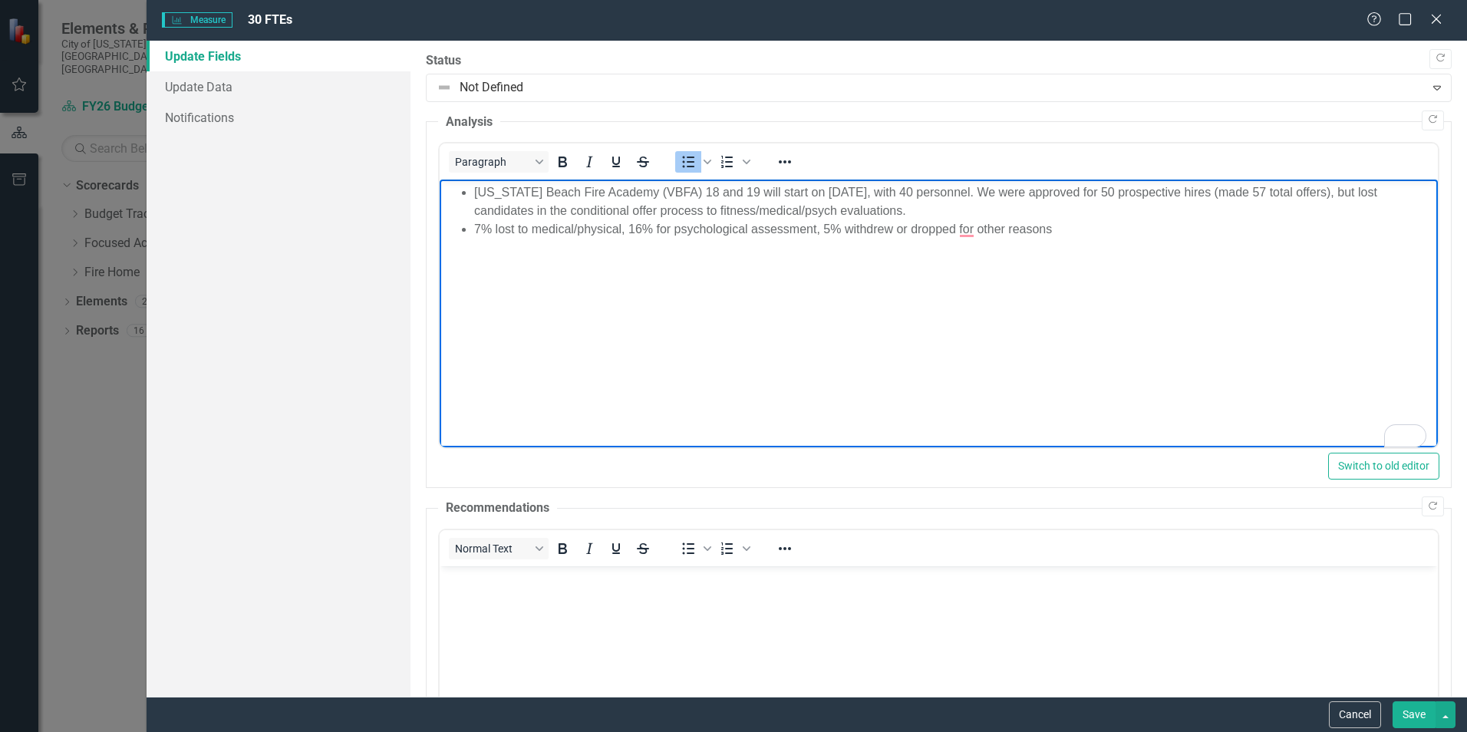
click at [627, 225] on li "7% lost to medical/physical, 16% for psychological assessment, 5% withdrew or d…" at bounding box center [954, 229] width 960 height 18
click at [819, 229] on li "7% lost to medical/physical,16% for psychological assessment, 5% withdrew or dr…" at bounding box center [954, 229] width 960 height 18
drag, startPoint x: 472, startPoint y: 209, endPoint x: 565, endPoint y: 224, distance: 93.2
click at [475, 209] on ul "[US_STATE] Beach Fire Academy (VBFA) 18 and 19 will start on [DATE], with 40 pe…" at bounding box center [938, 210] width 990 height 55
drag, startPoint x: 627, startPoint y: 229, endPoint x: 662, endPoint y: 232, distance: 34.7
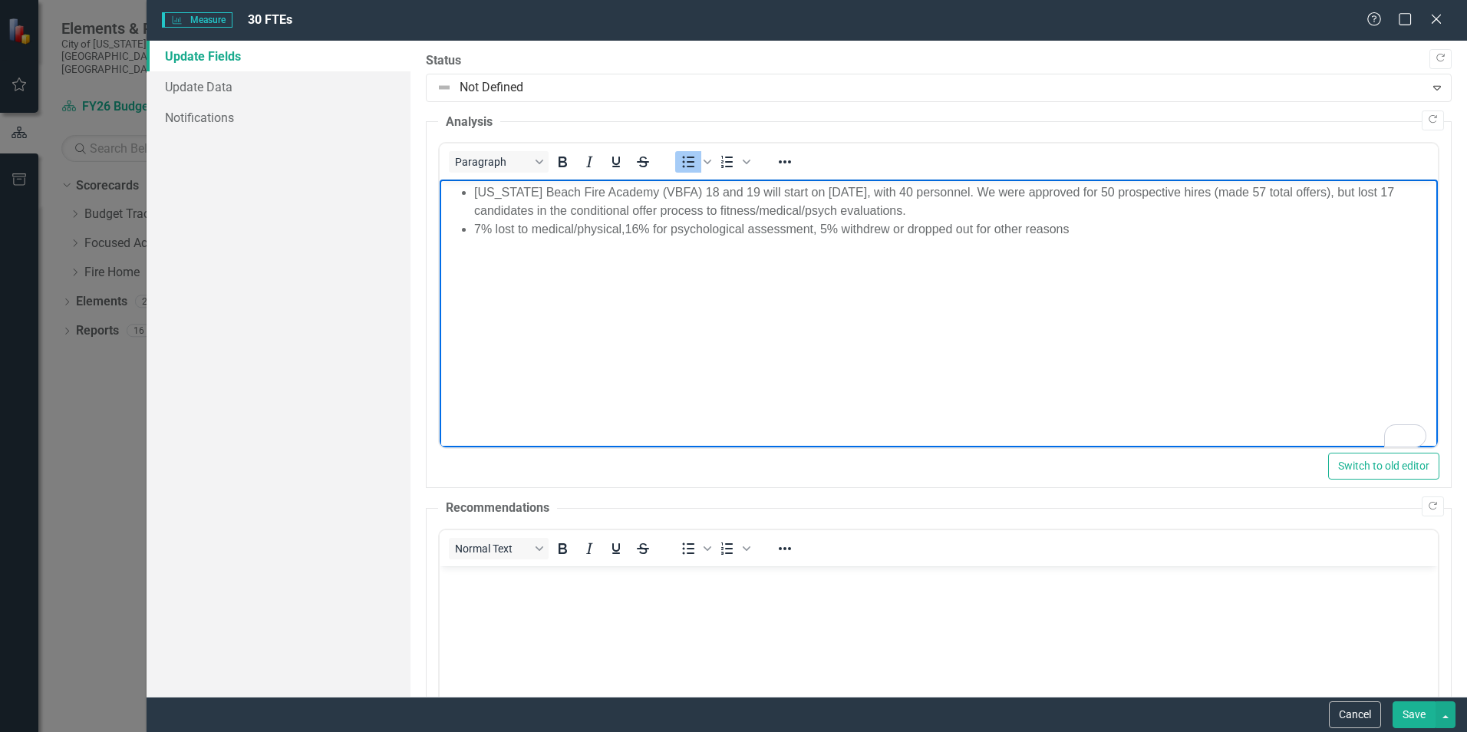
click at [628, 230] on li "7% lost to medical/physical,16% for psychological assessment, 5% withdrew or dr…" at bounding box center [954, 229] width 960 height 18
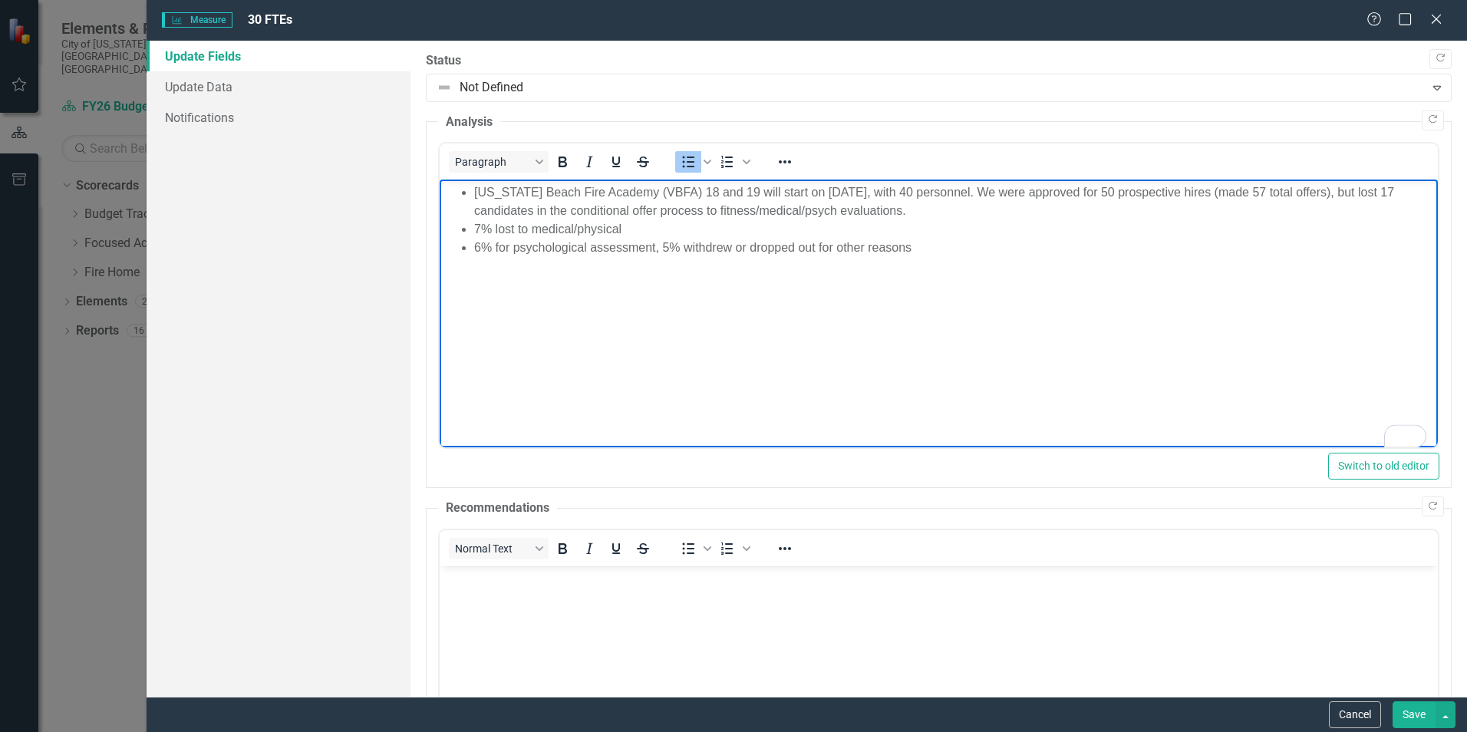
click at [663, 246] on li "6% for psychological assessment, 5% withdrew or dropped out for other reasons" at bounding box center [954, 248] width 960 height 18
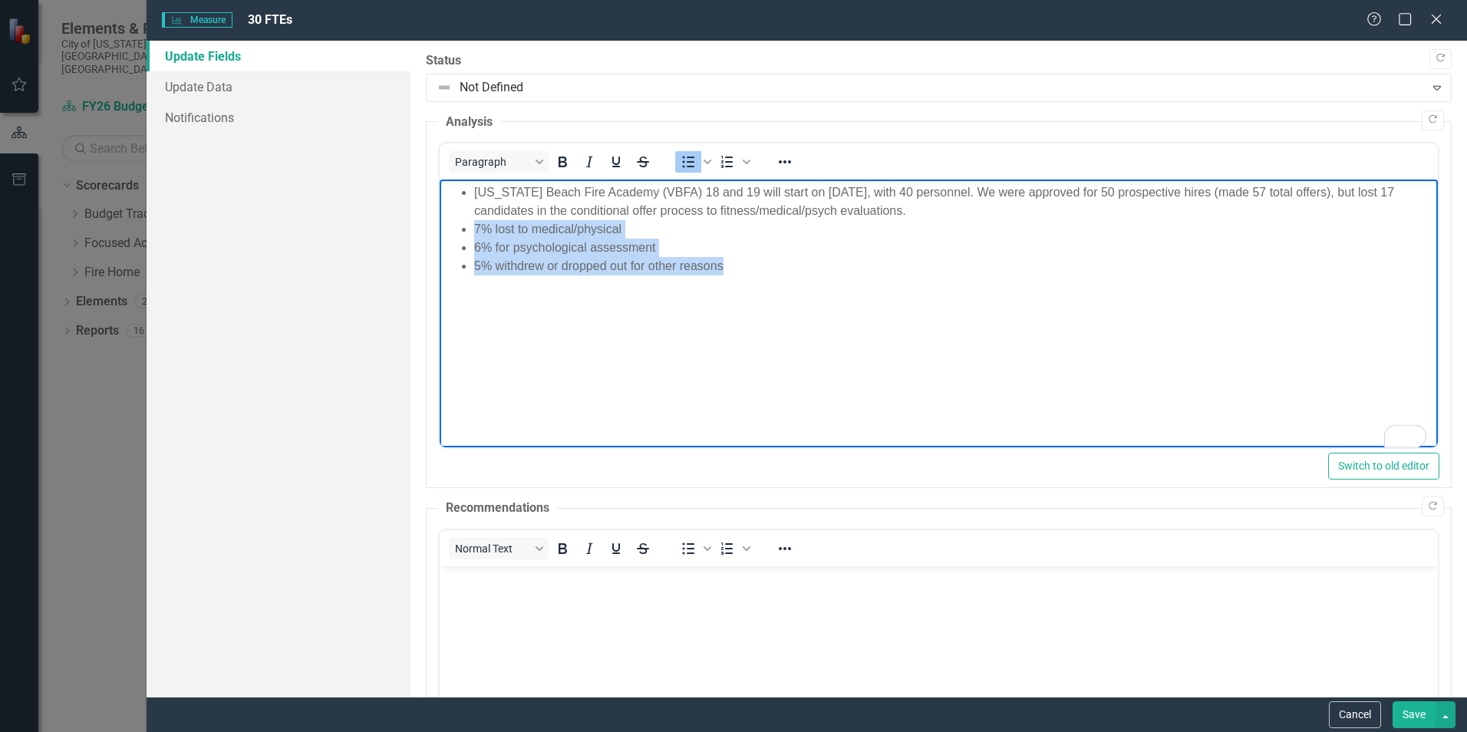
drag, startPoint x: 729, startPoint y: 268, endPoint x: 533, endPoint y: 229, distance: 200.2
click at [473, 232] on ul "[US_STATE] Beach Fire Academy (VBFA) 18 and 19 will start on [DATE], with 40 pe…" at bounding box center [938, 229] width 990 height 92
click at [713, 163] on span "Bullet list" at bounding box center [707, 161] width 12 height 21
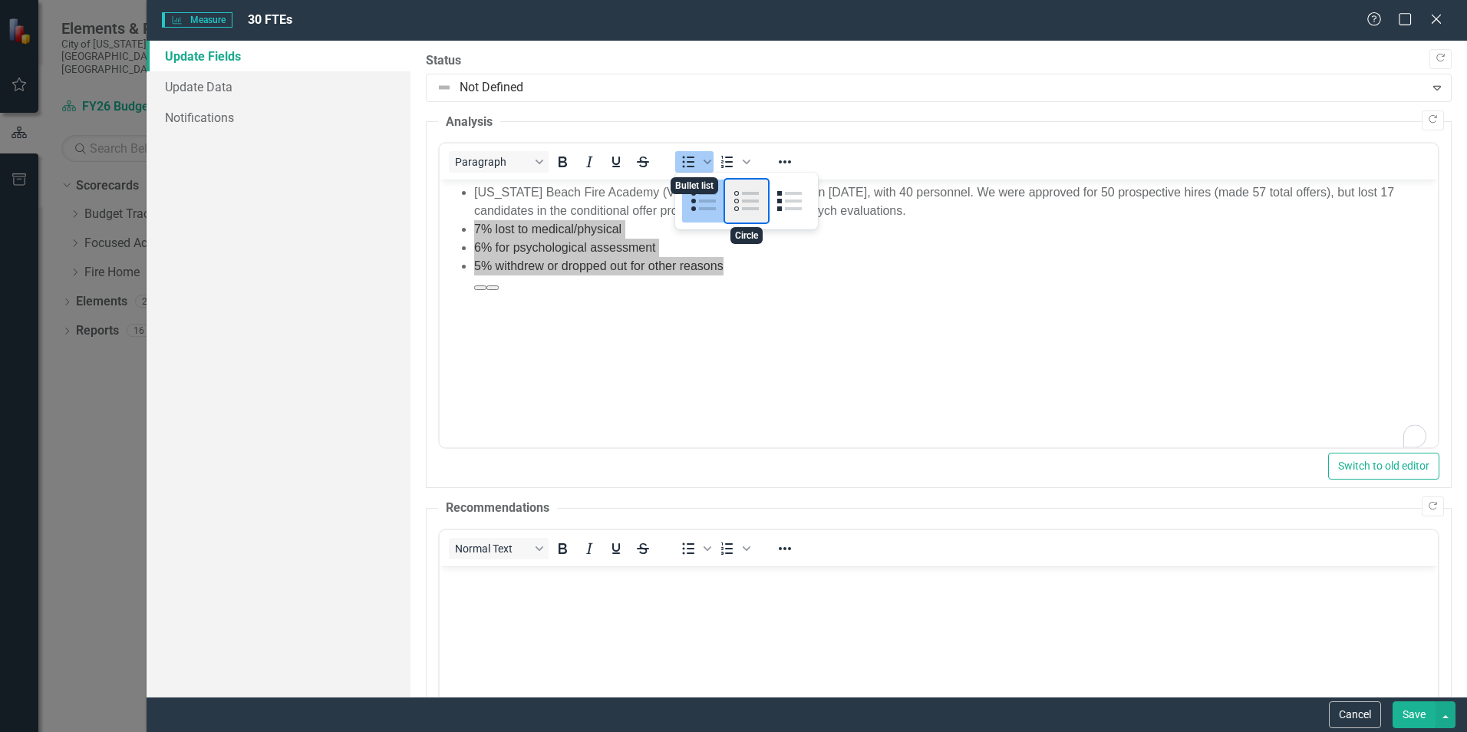
click at [756, 198] on div "Circle" at bounding box center [746, 200] width 43 height 43
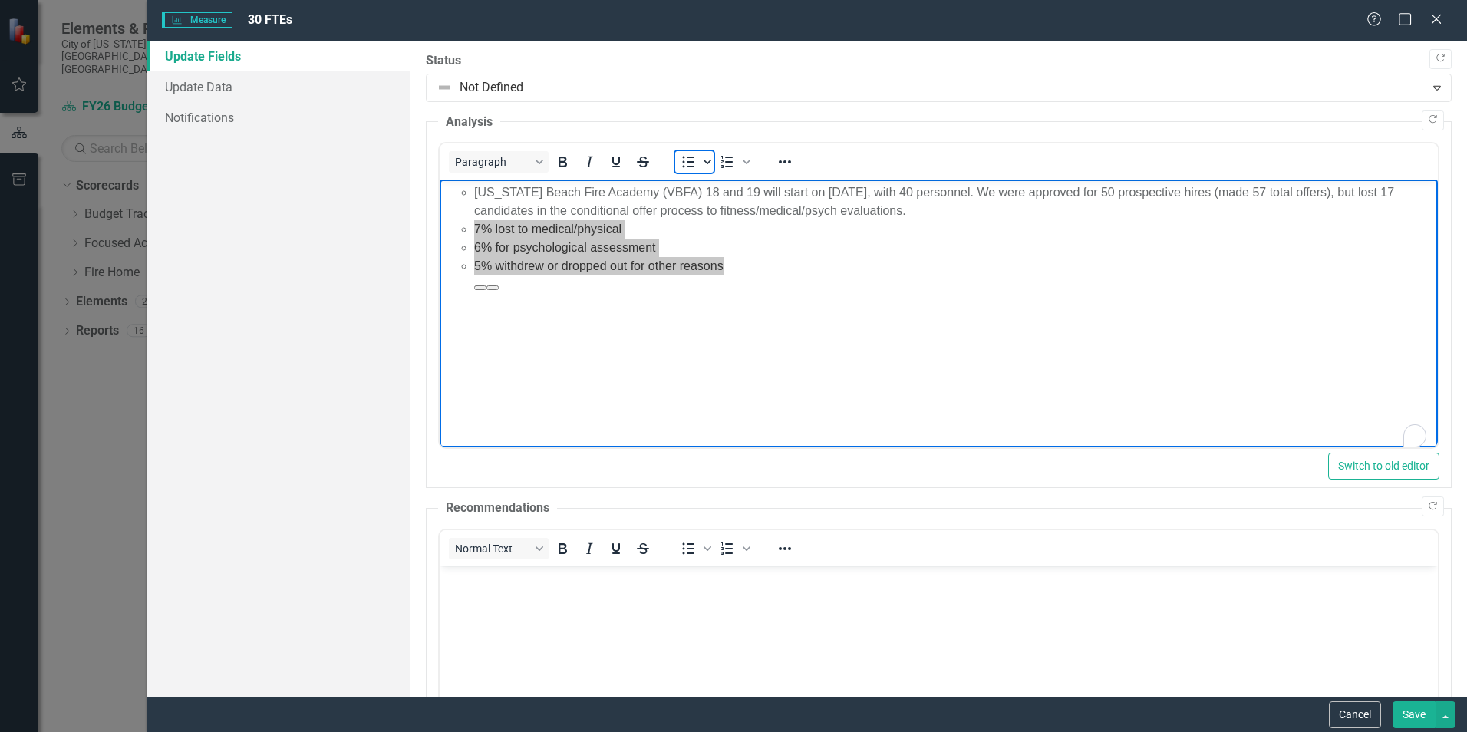
click at [709, 166] on span "Bullet list" at bounding box center [707, 161] width 12 height 21
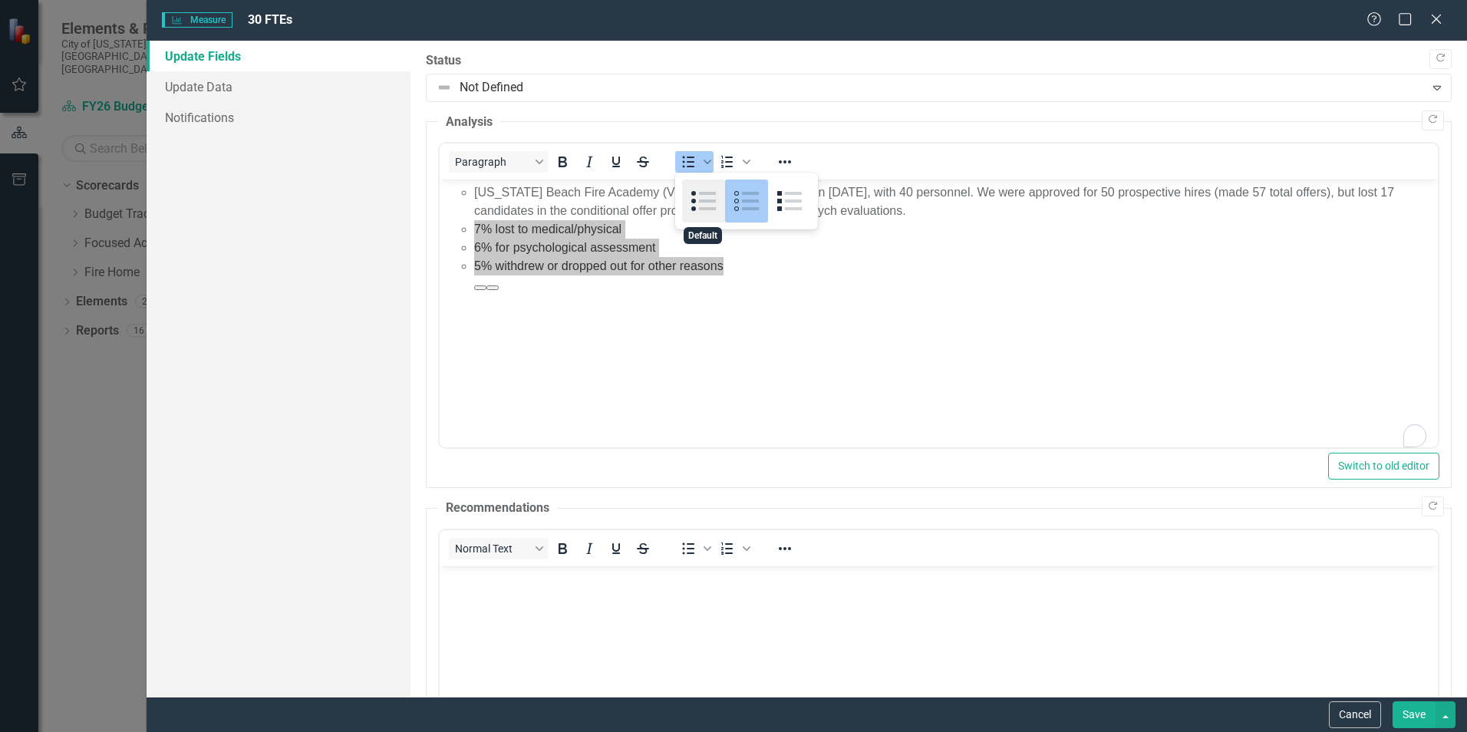
click at [697, 189] on div "Default" at bounding box center [703, 200] width 43 height 43
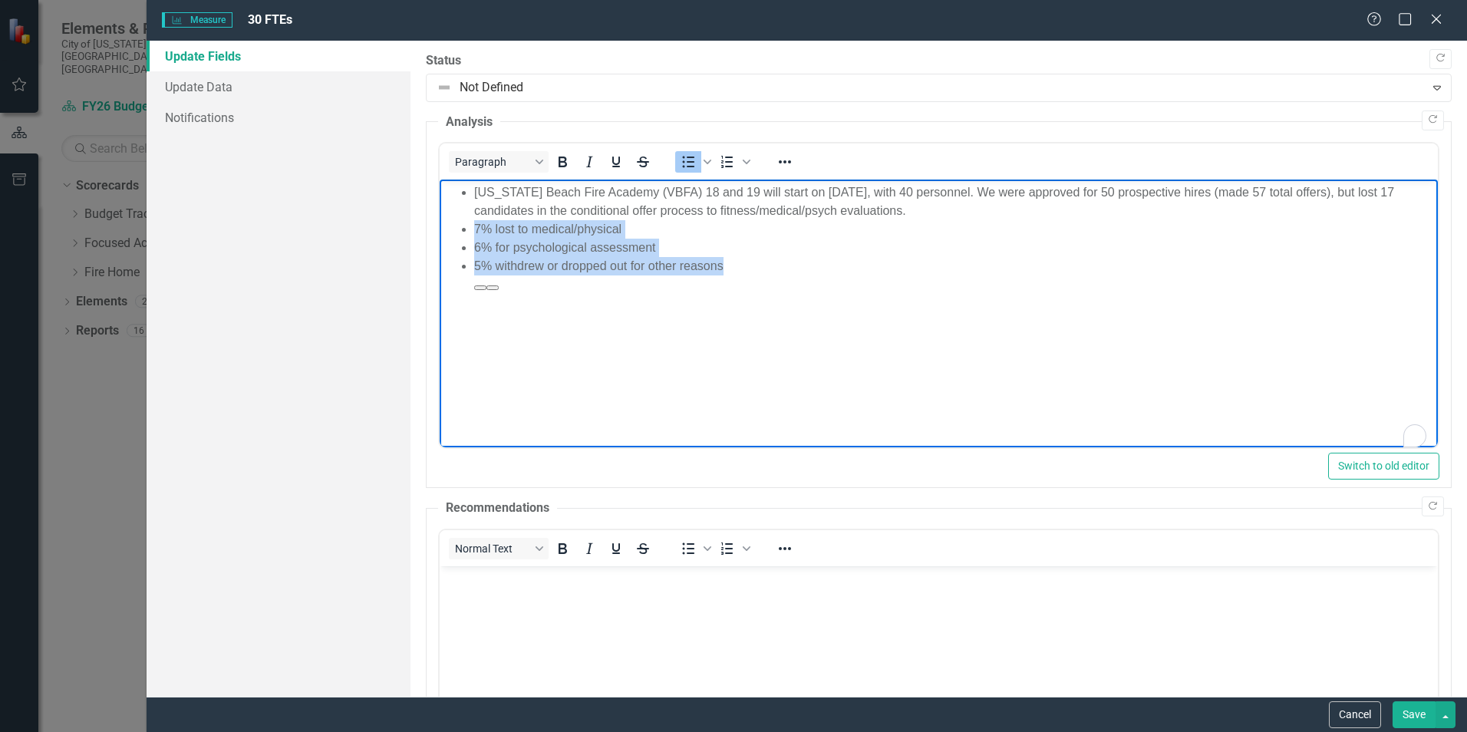
click at [797, 305] on body "[US_STATE] Beach Fire Academy (VBFA) 18 and 19 will start on [DATE], with 40 pe…" at bounding box center [938, 294] width 998 height 230
drag, startPoint x: 791, startPoint y: 246, endPoint x: 780, endPoint y: 244, distance: 11.0
click at [788, 245] on li "6% for psychological assessment" at bounding box center [954, 248] width 960 height 18
click at [478, 230] on li "7% lost to medical/physical" at bounding box center [954, 229] width 960 height 18
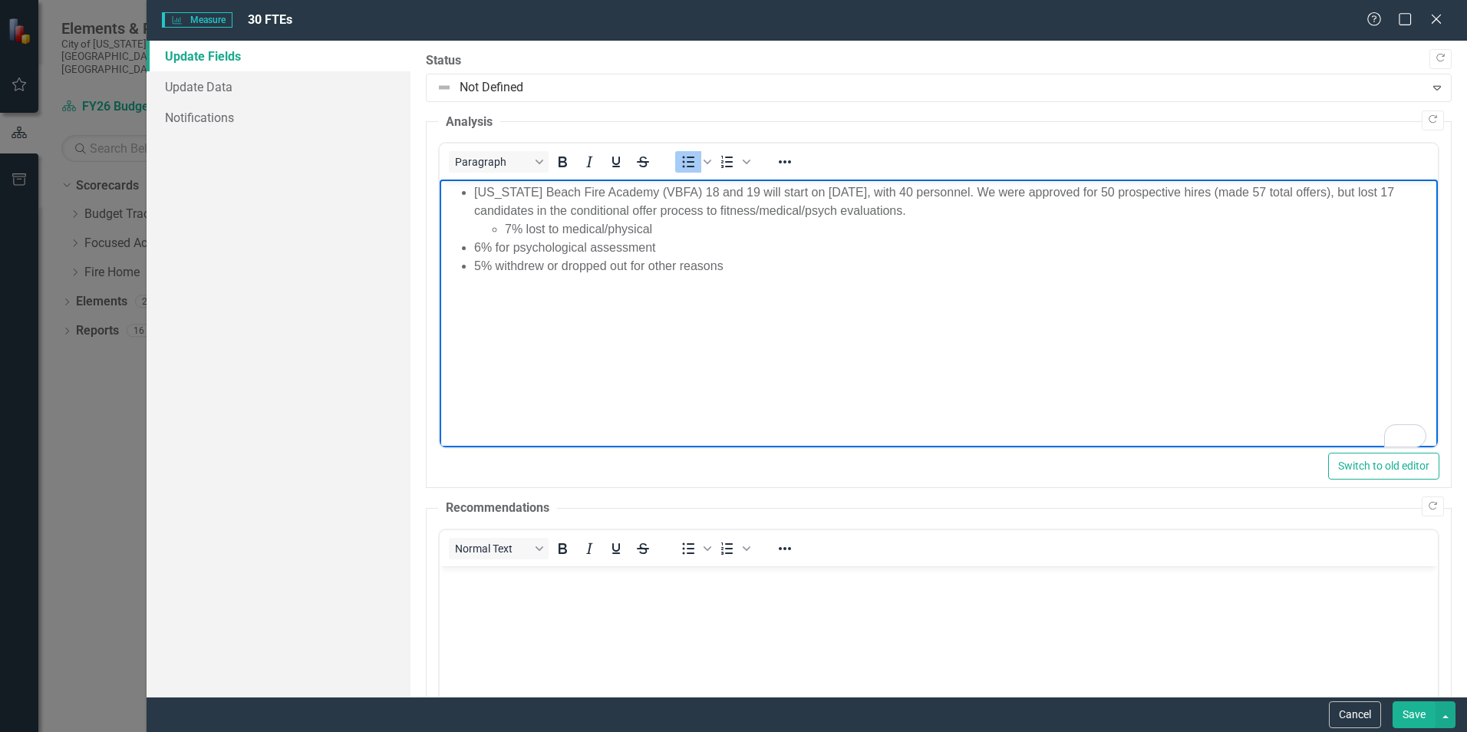
click at [474, 246] on li "6% for psychological assessment" at bounding box center [954, 248] width 960 height 18
click at [472, 264] on ul "[US_STATE] Beach Fire Academy (VBFA) 18 and 19 will start on [DATE], with 40 pe…" at bounding box center [938, 229] width 990 height 92
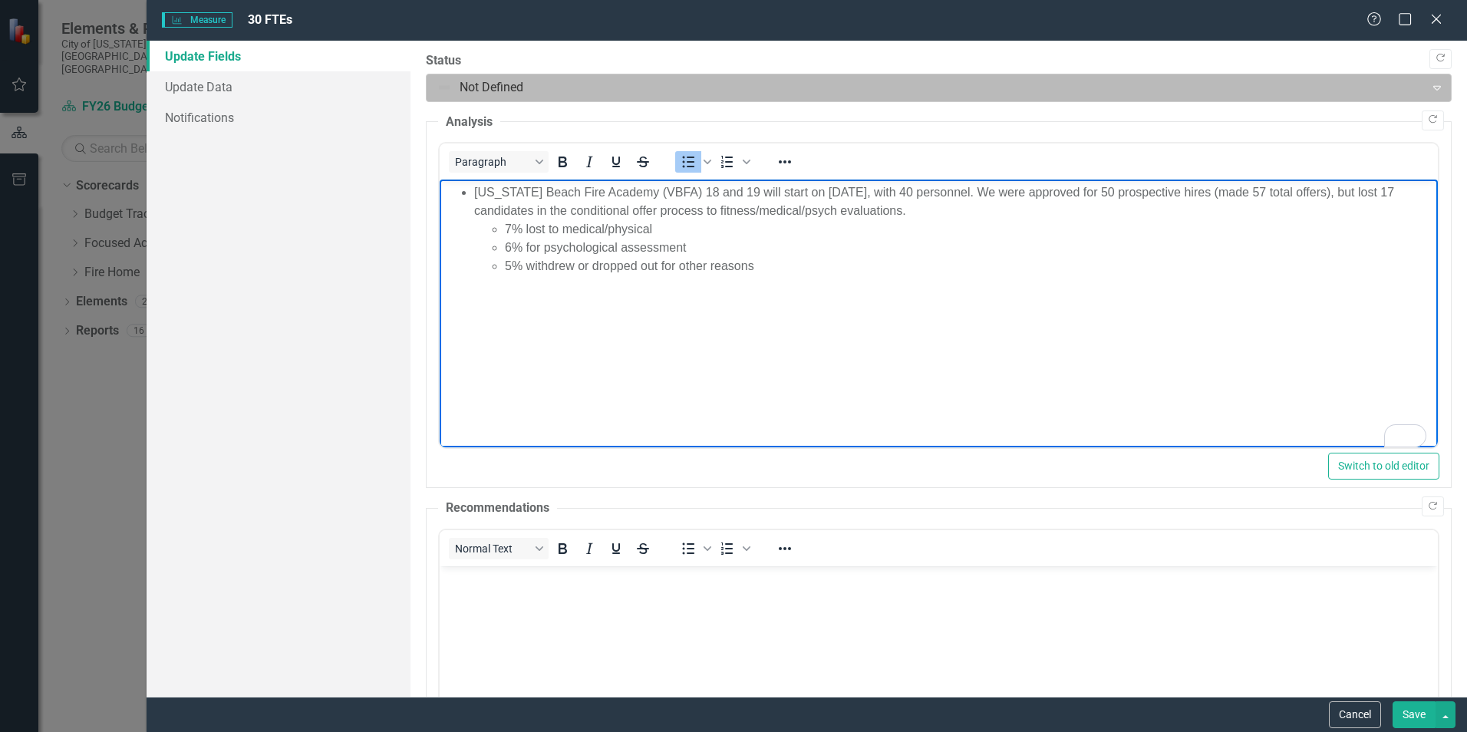
click at [978, 85] on icon "Expand" at bounding box center [1436, 87] width 15 height 12
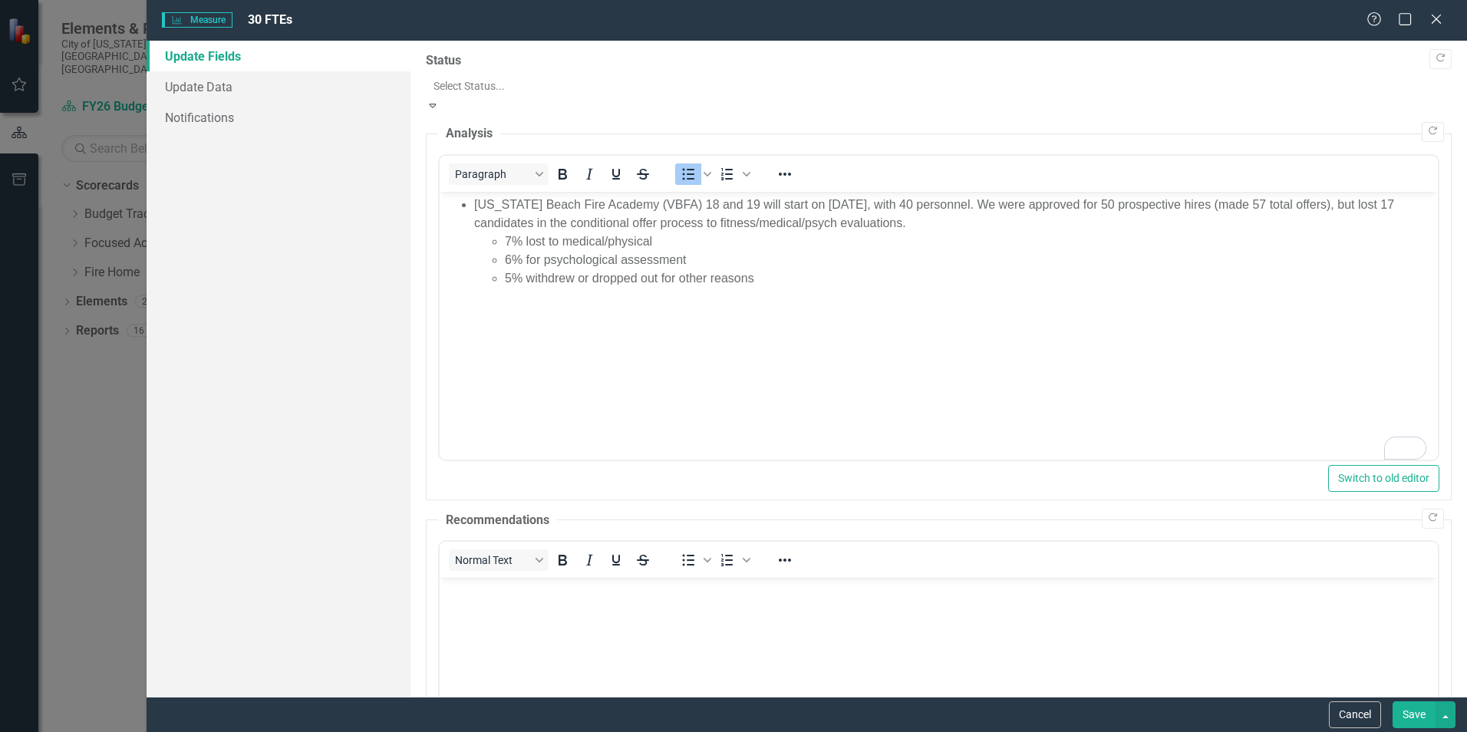
click at [439, 100] on icon "Expand" at bounding box center [433, 105] width 14 height 11
click at [978, 453] on button "Save" at bounding box center [1413, 714] width 43 height 27
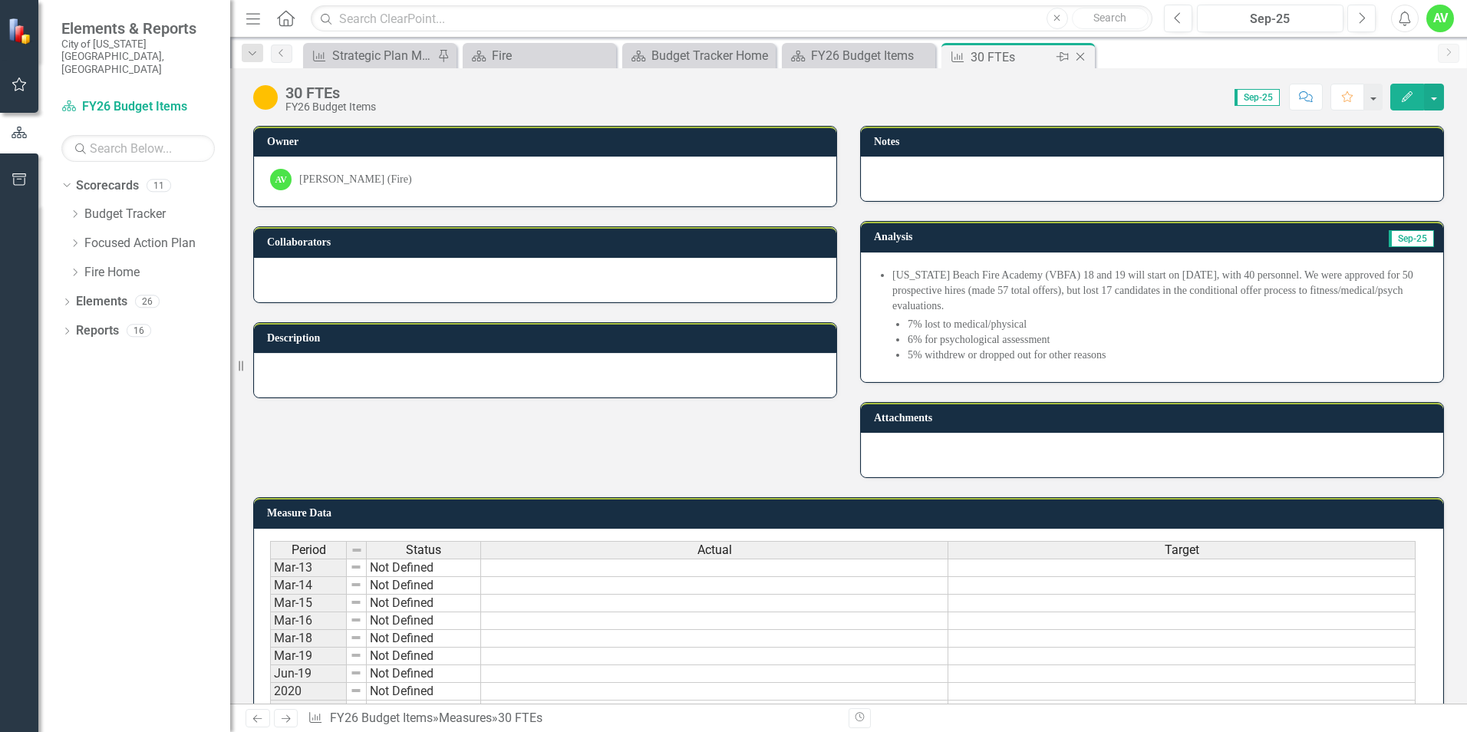
click at [978, 61] on icon "Close" at bounding box center [1079, 57] width 15 height 12
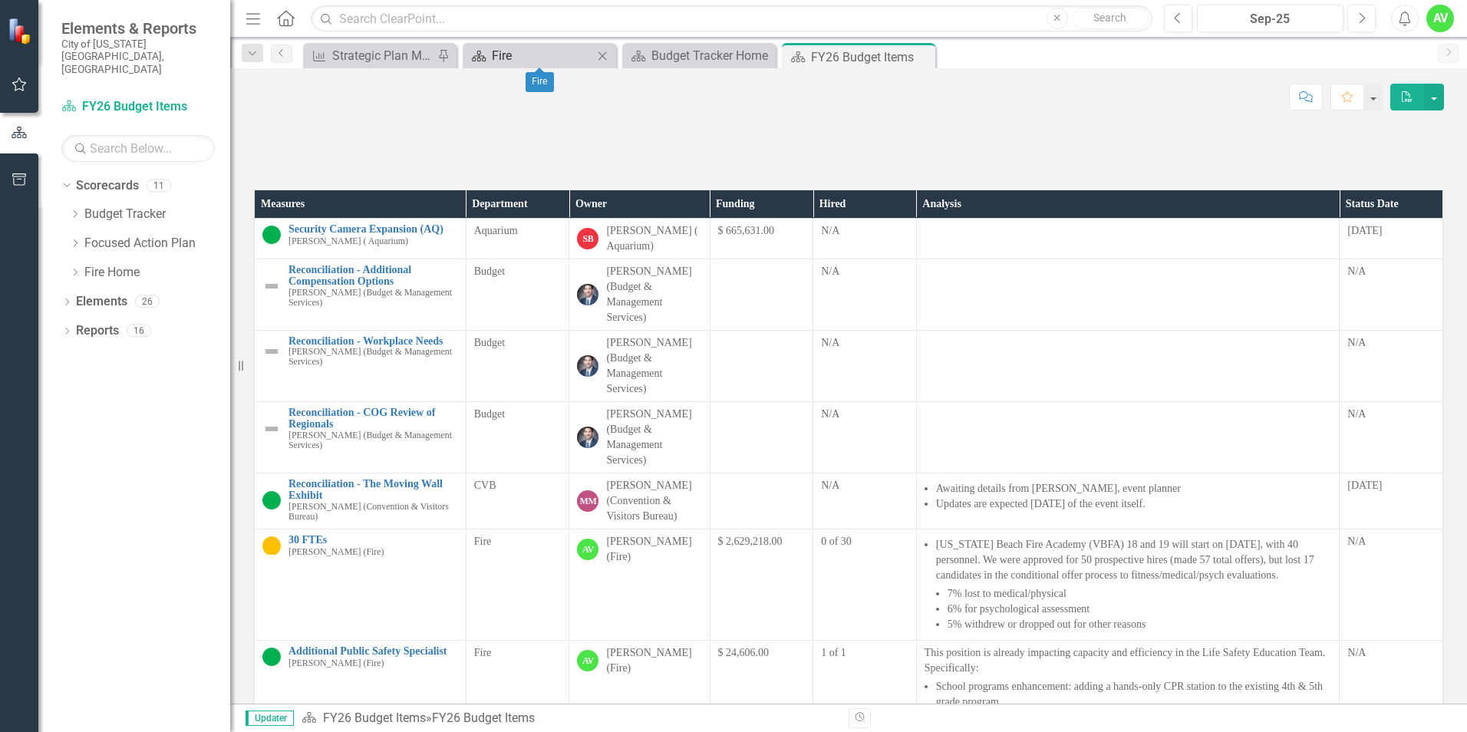
click at [551, 58] on div "Fire" at bounding box center [542, 55] width 101 height 19
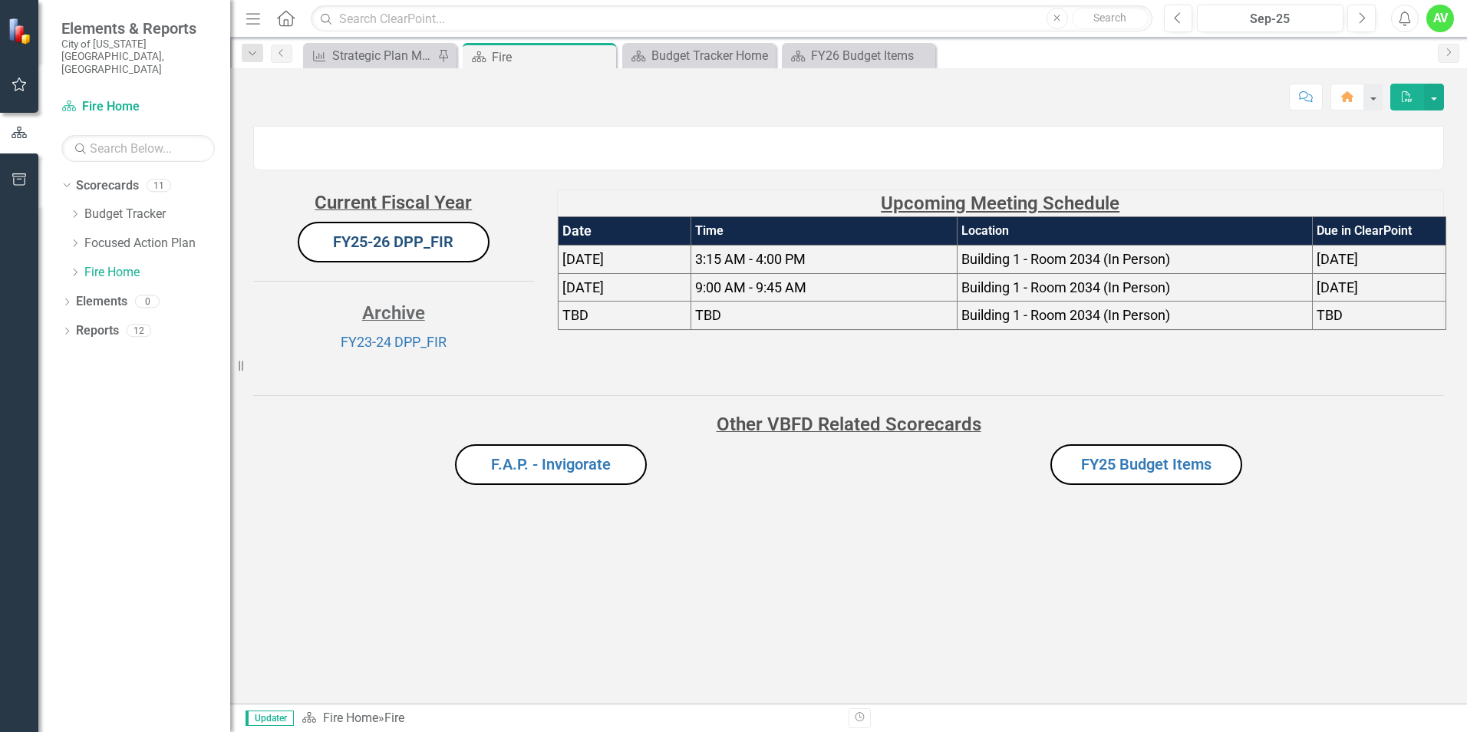
click at [421, 251] on link "FY25-26 DPP_FIR" at bounding box center [393, 241] width 120 height 18
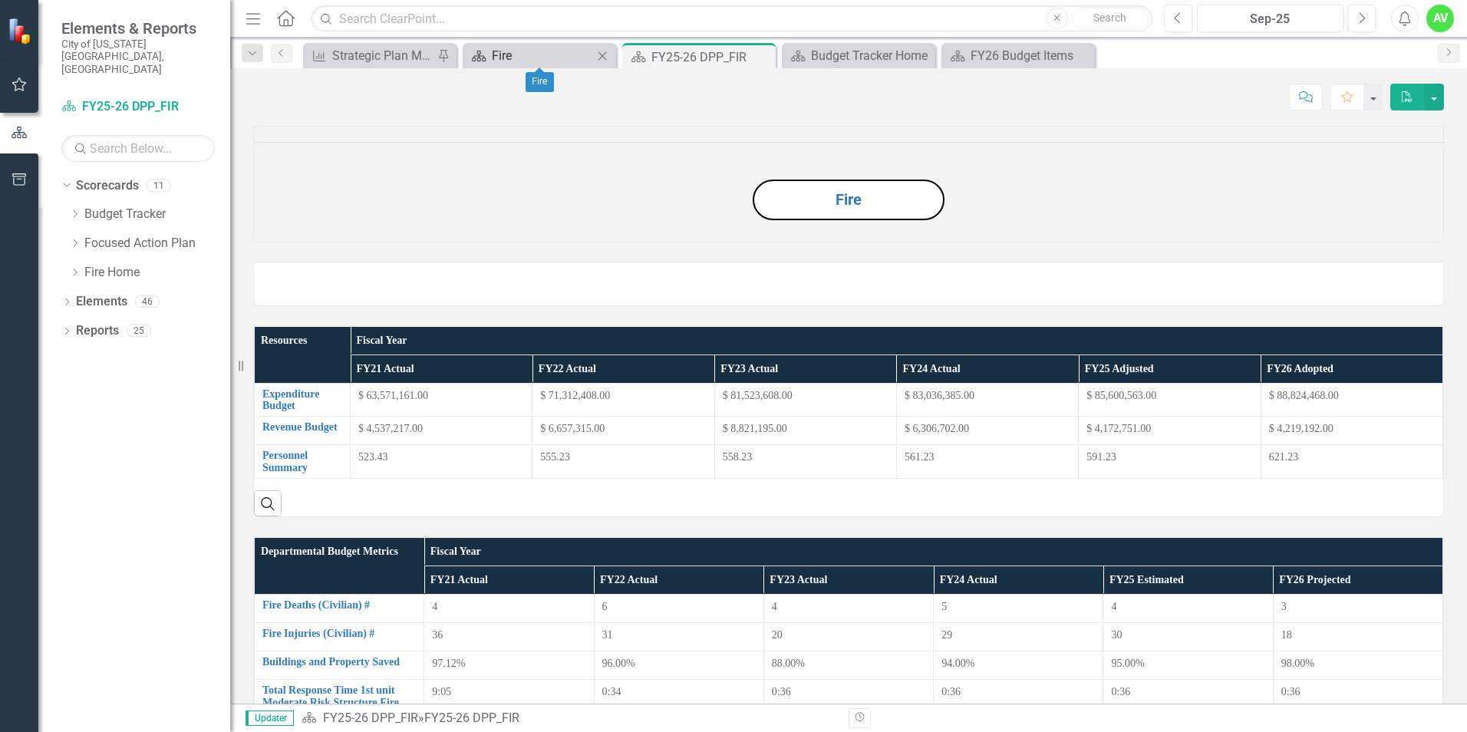
click at [578, 54] on div "Fire" at bounding box center [542, 55] width 101 height 19
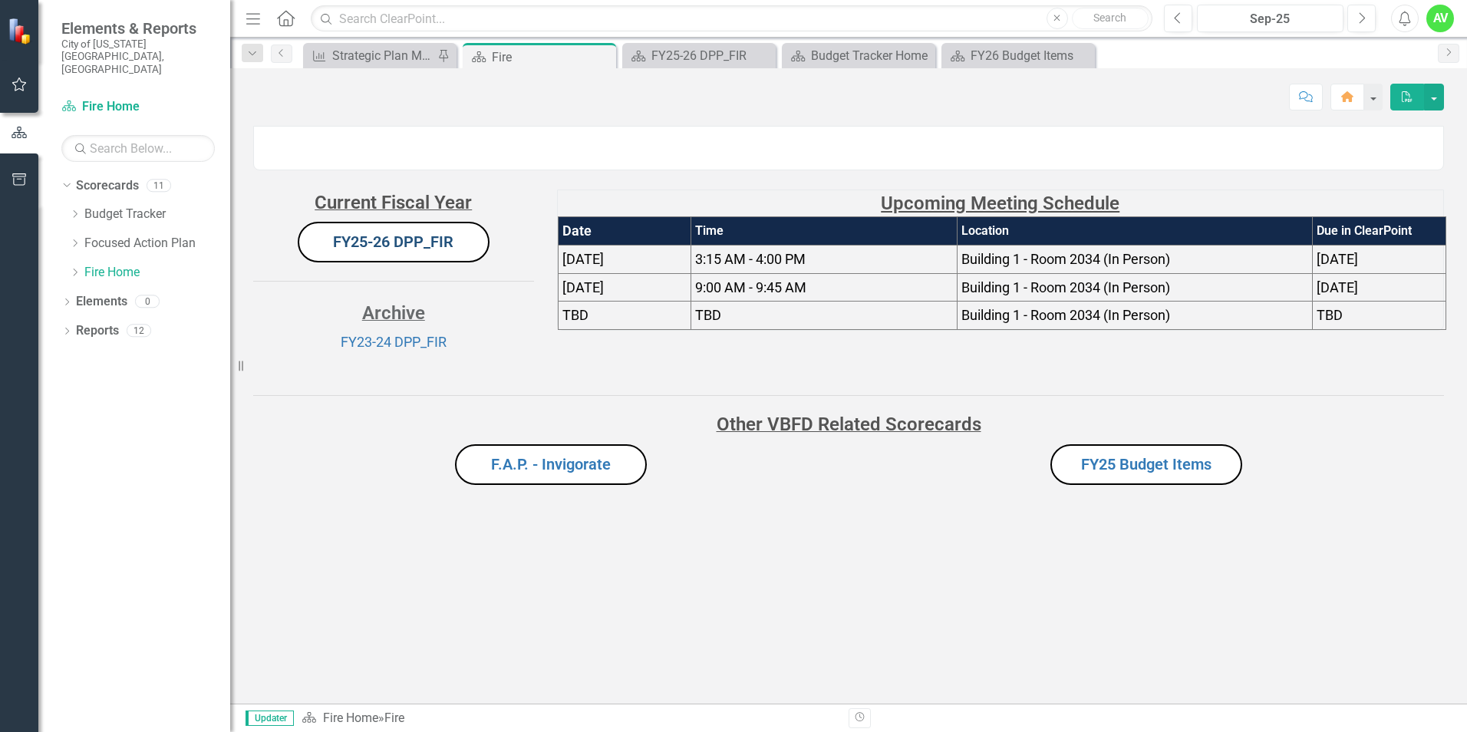
click at [403, 251] on link "FY25-26 DPP_FIR" at bounding box center [393, 241] width 120 height 18
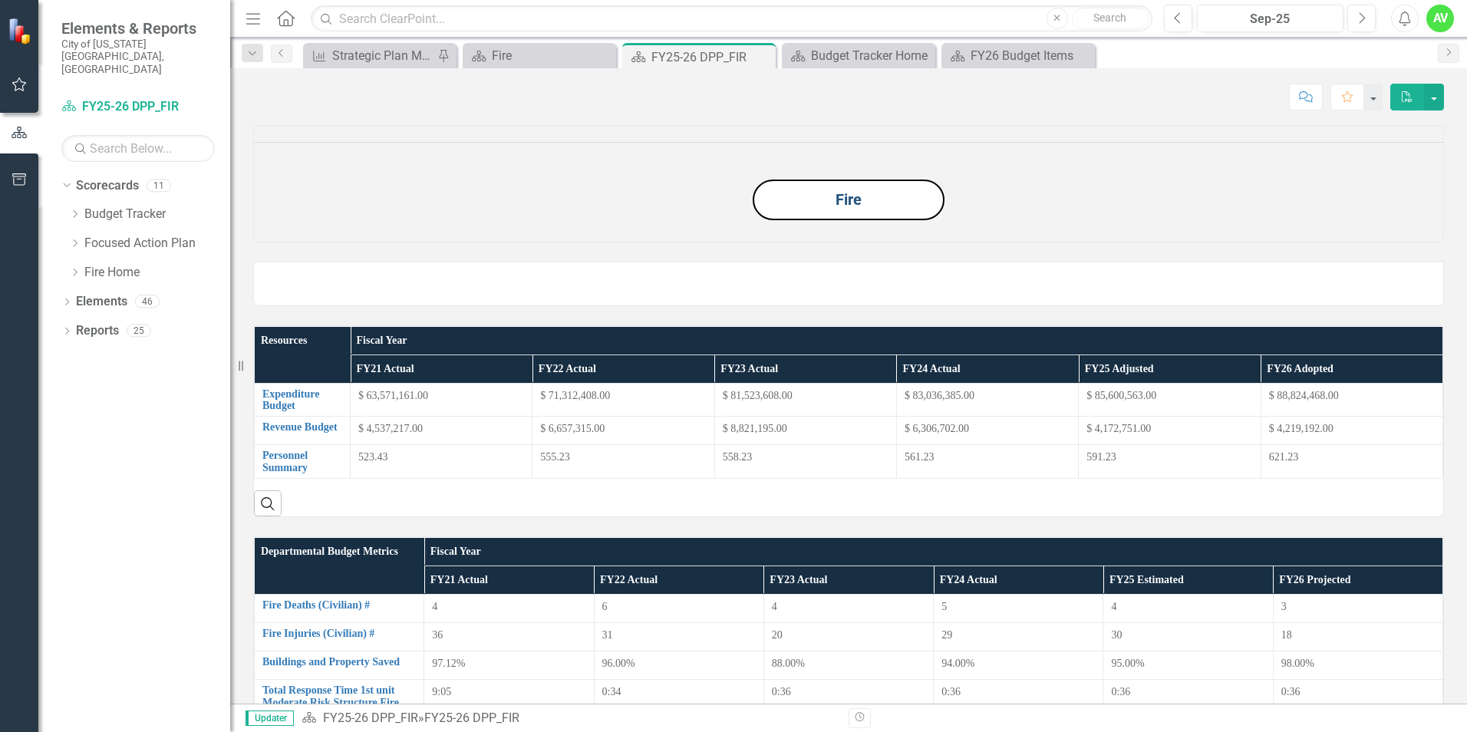
click at [835, 209] on link "Fire" at bounding box center [848, 199] width 26 height 18
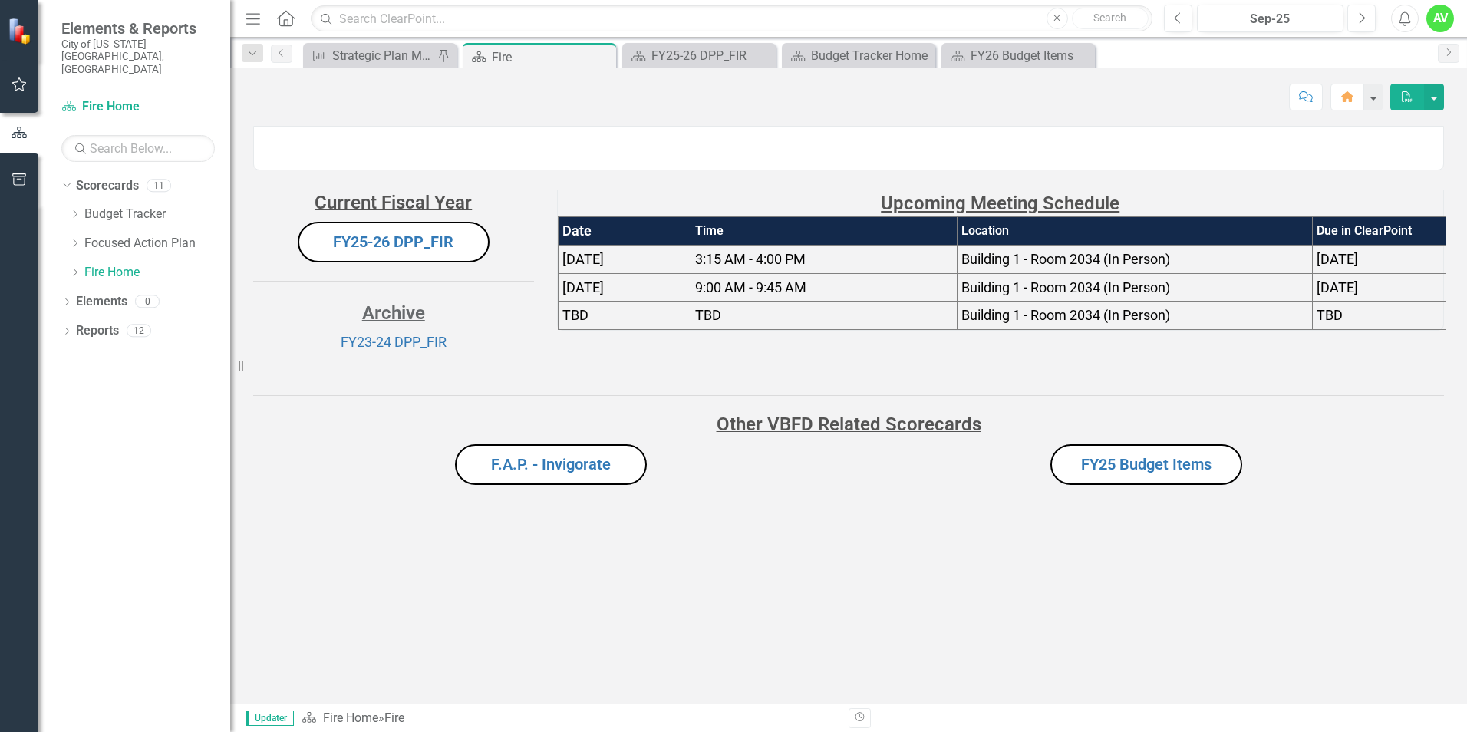
scroll to position [35, 0]
click at [437, 251] on link "FY25-26 DPP_FIR" at bounding box center [393, 241] width 120 height 18
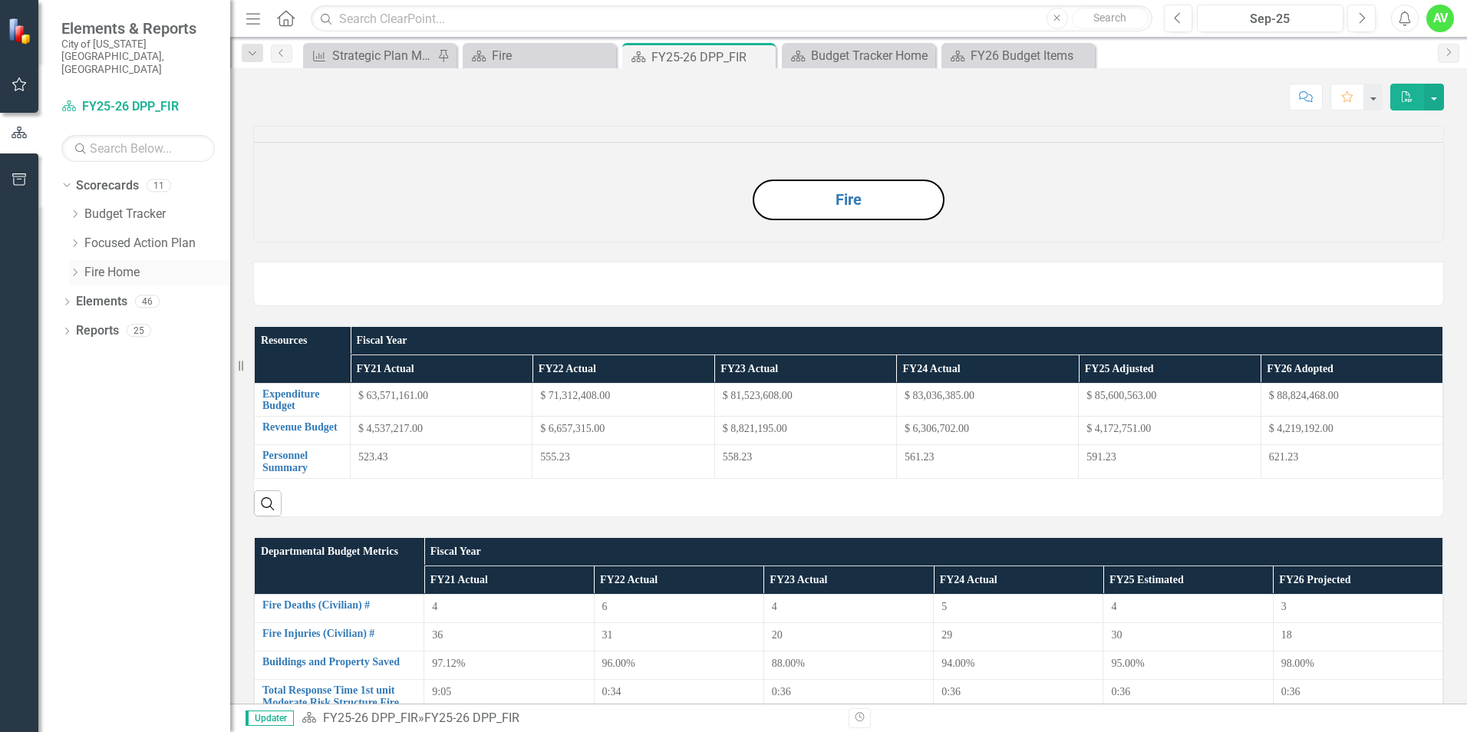
click at [94, 264] on link "Fire Home" at bounding box center [157, 273] width 146 height 18
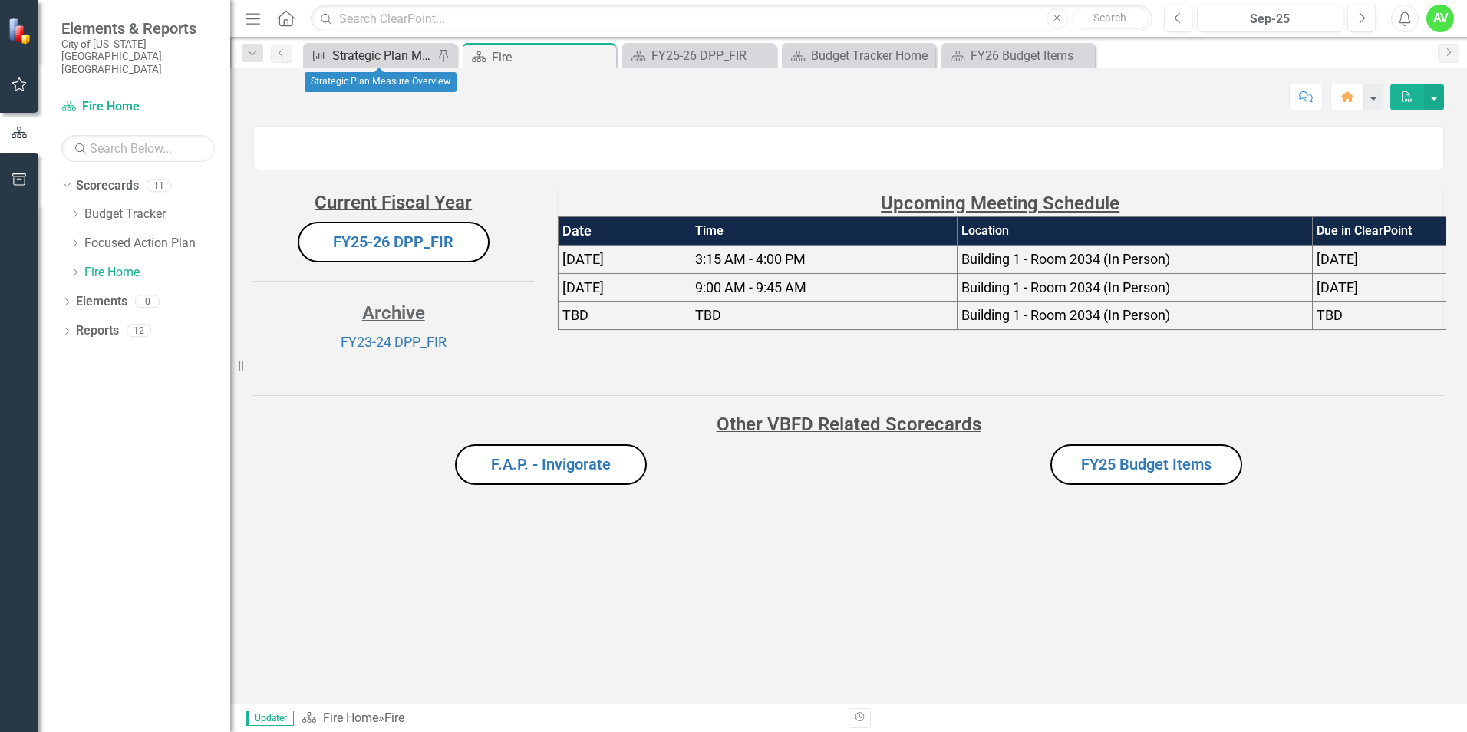
click at [389, 59] on div "Strategic Plan Measure Overview" at bounding box center [382, 55] width 101 height 19
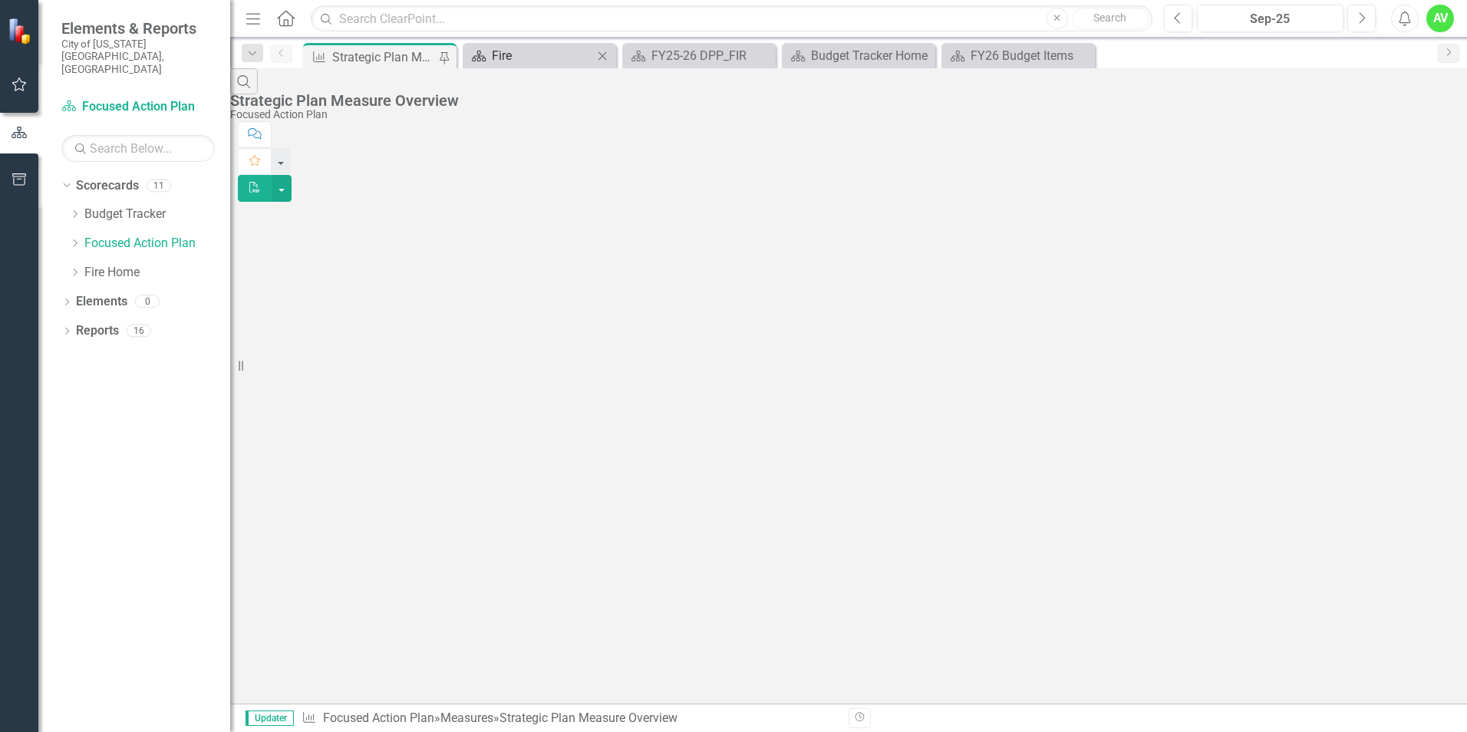
click at [538, 63] on div "Fire" at bounding box center [542, 55] width 101 height 19
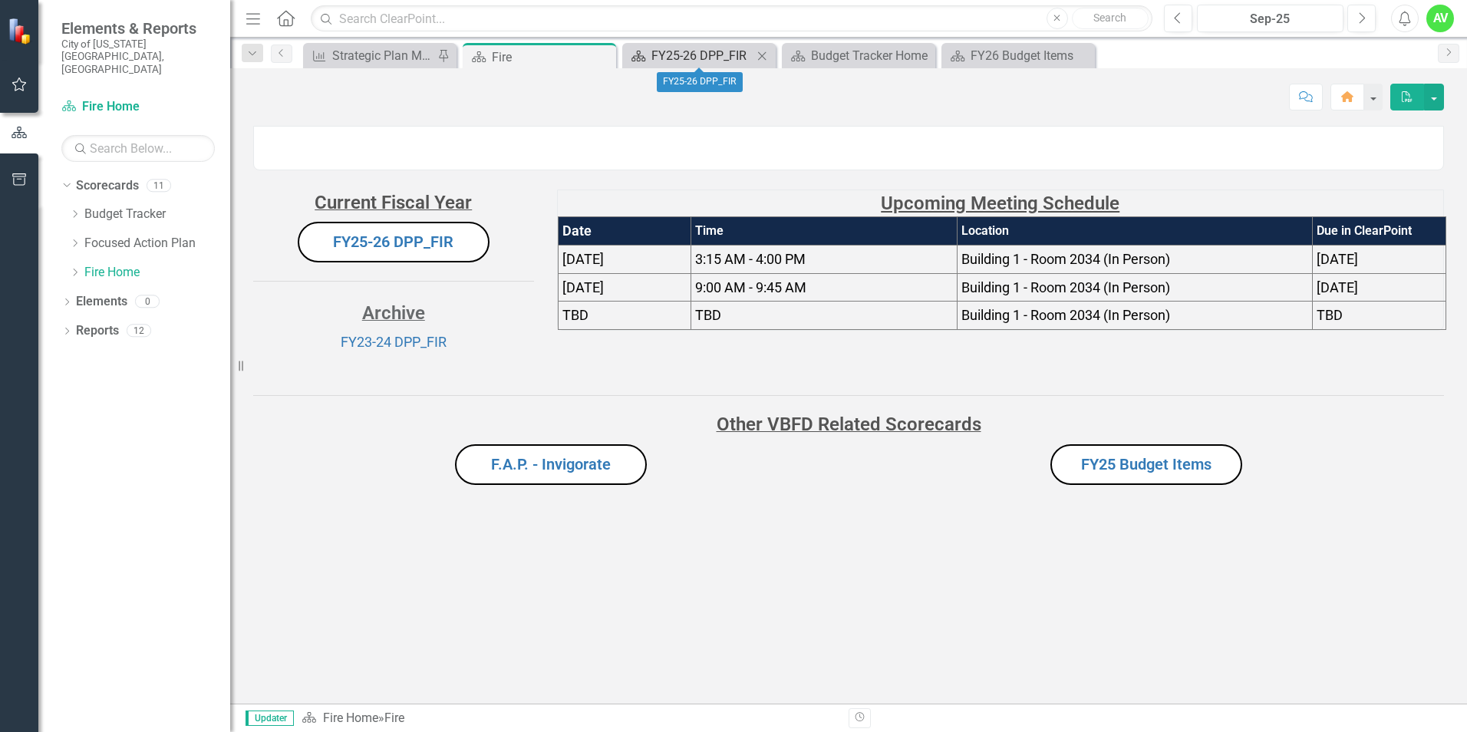
click at [713, 50] on div "FY25-26 DPP_FIR" at bounding box center [701, 55] width 101 height 19
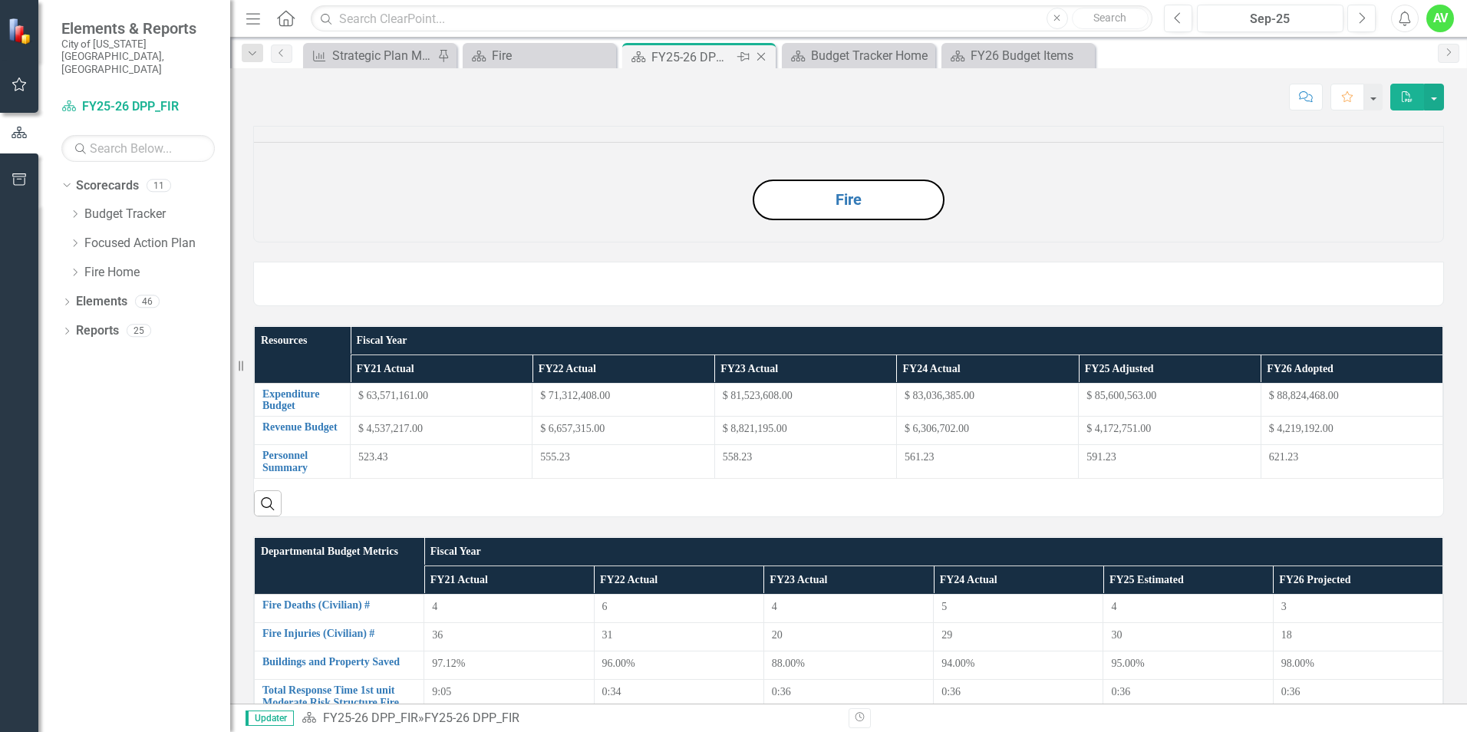
click at [765, 54] on icon "Close" at bounding box center [760, 57] width 15 height 12
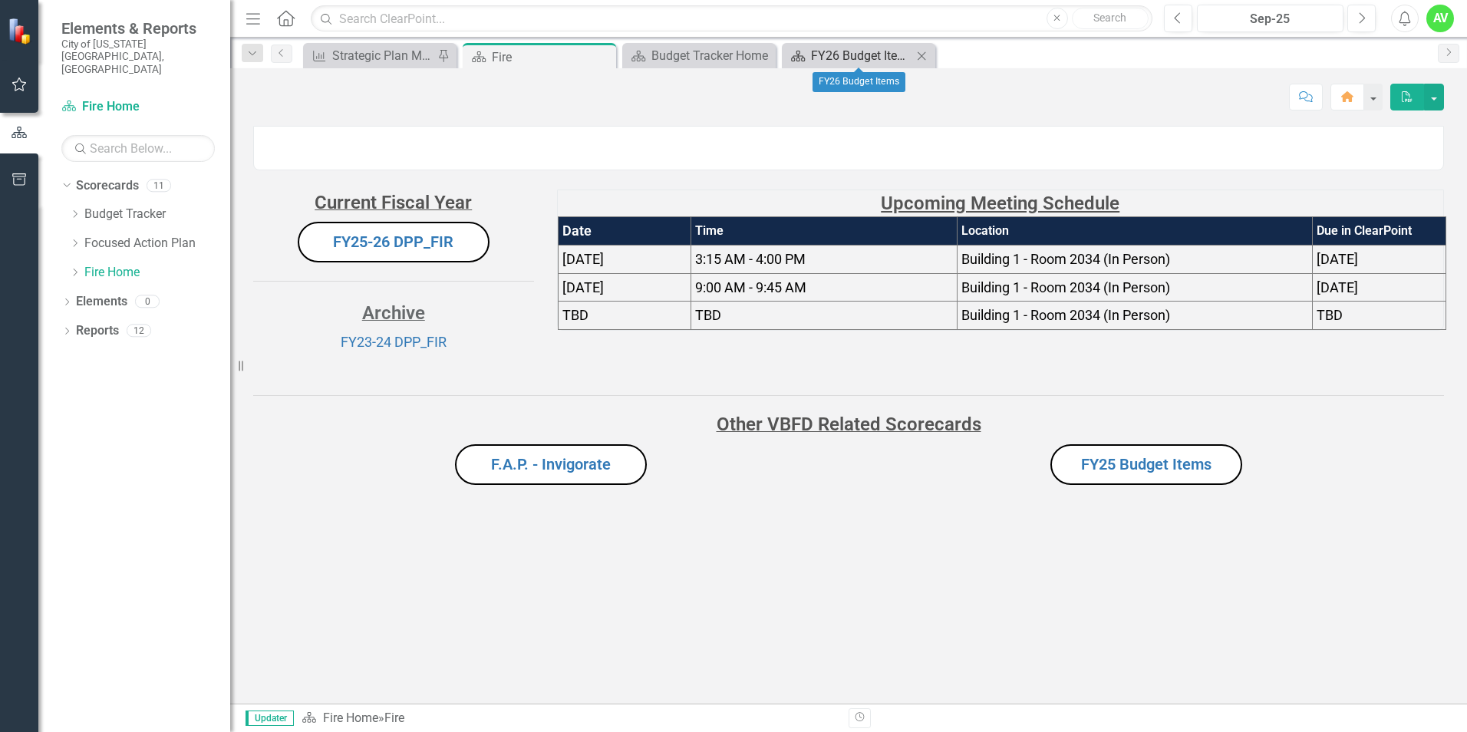
click at [849, 63] on div "FY26 Budget Items" at bounding box center [861, 55] width 101 height 19
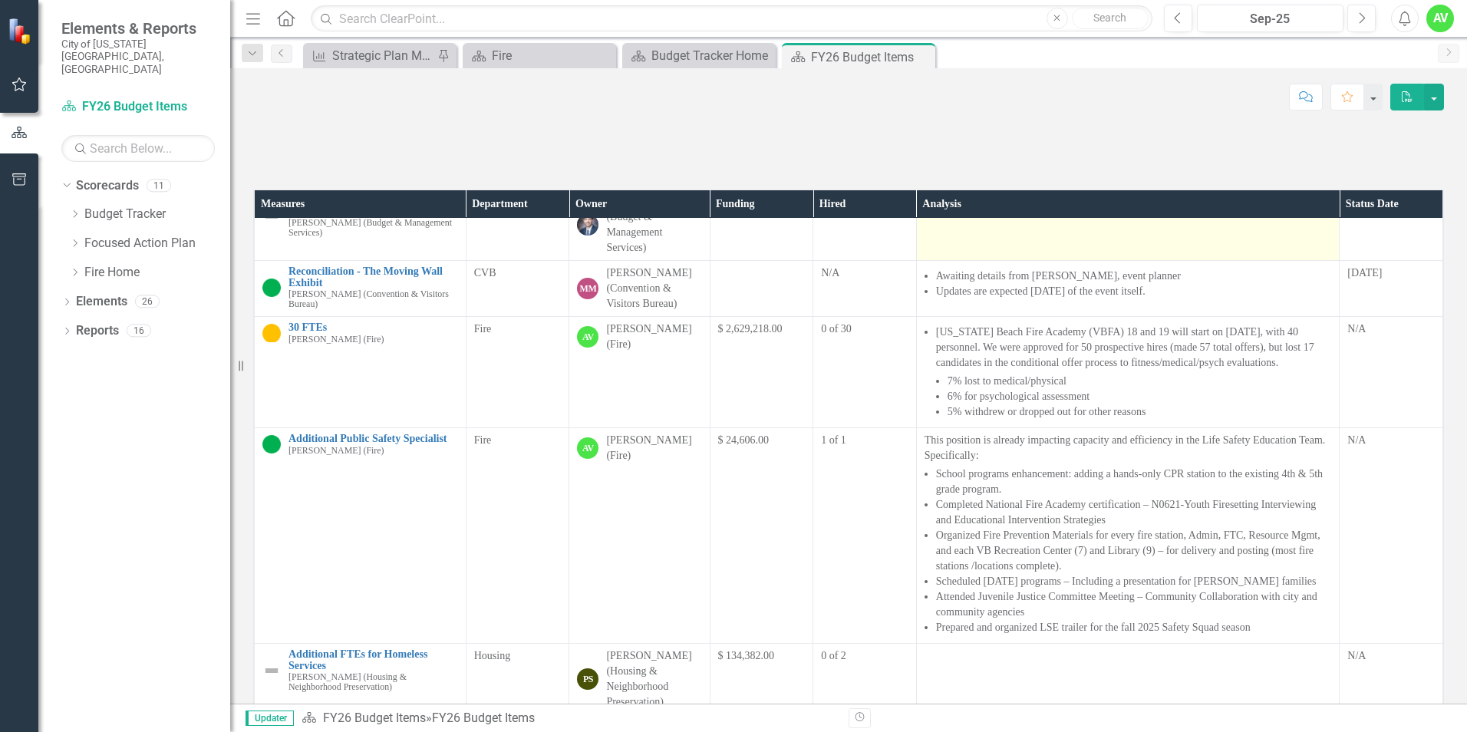
scroll to position [230, 0]
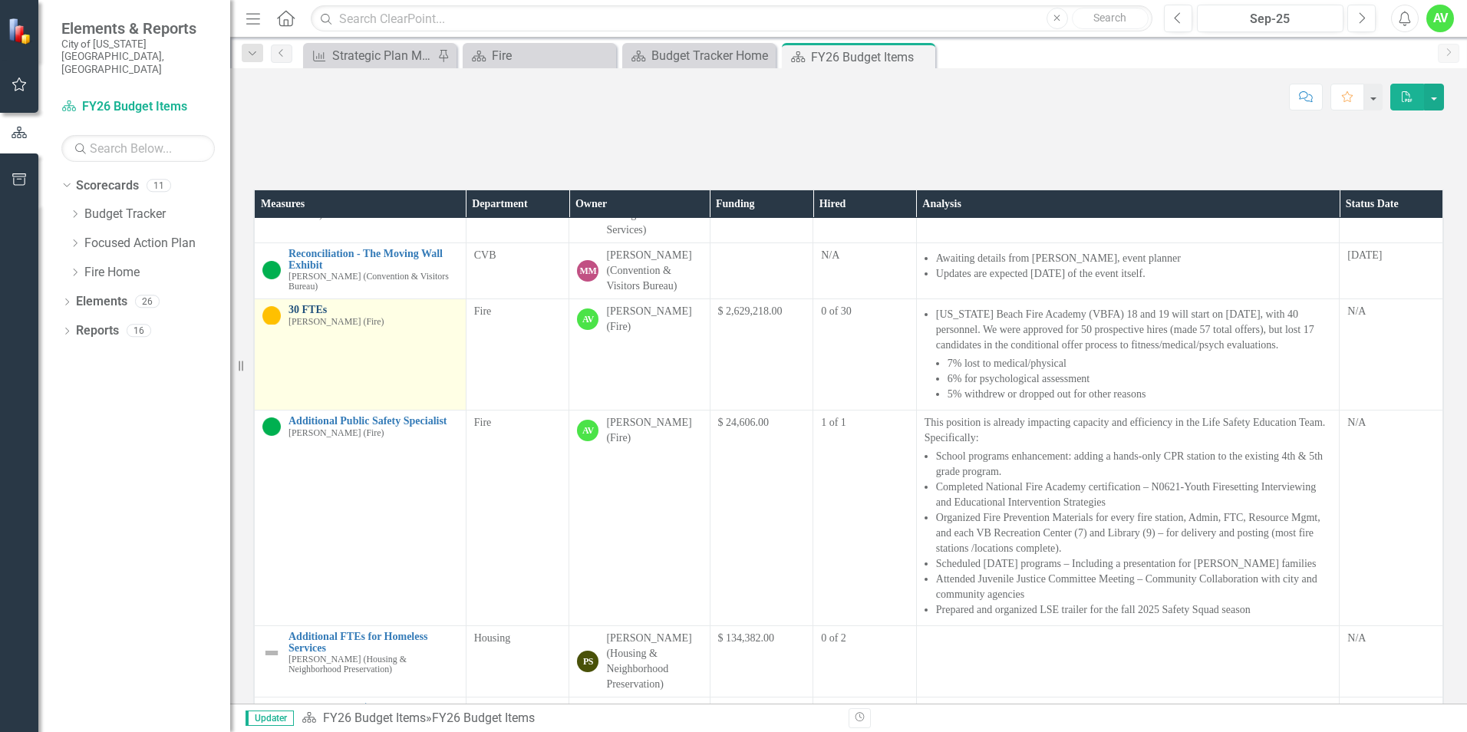
click at [311, 315] on link "30 FTEs" at bounding box center [373, 310] width 170 height 12
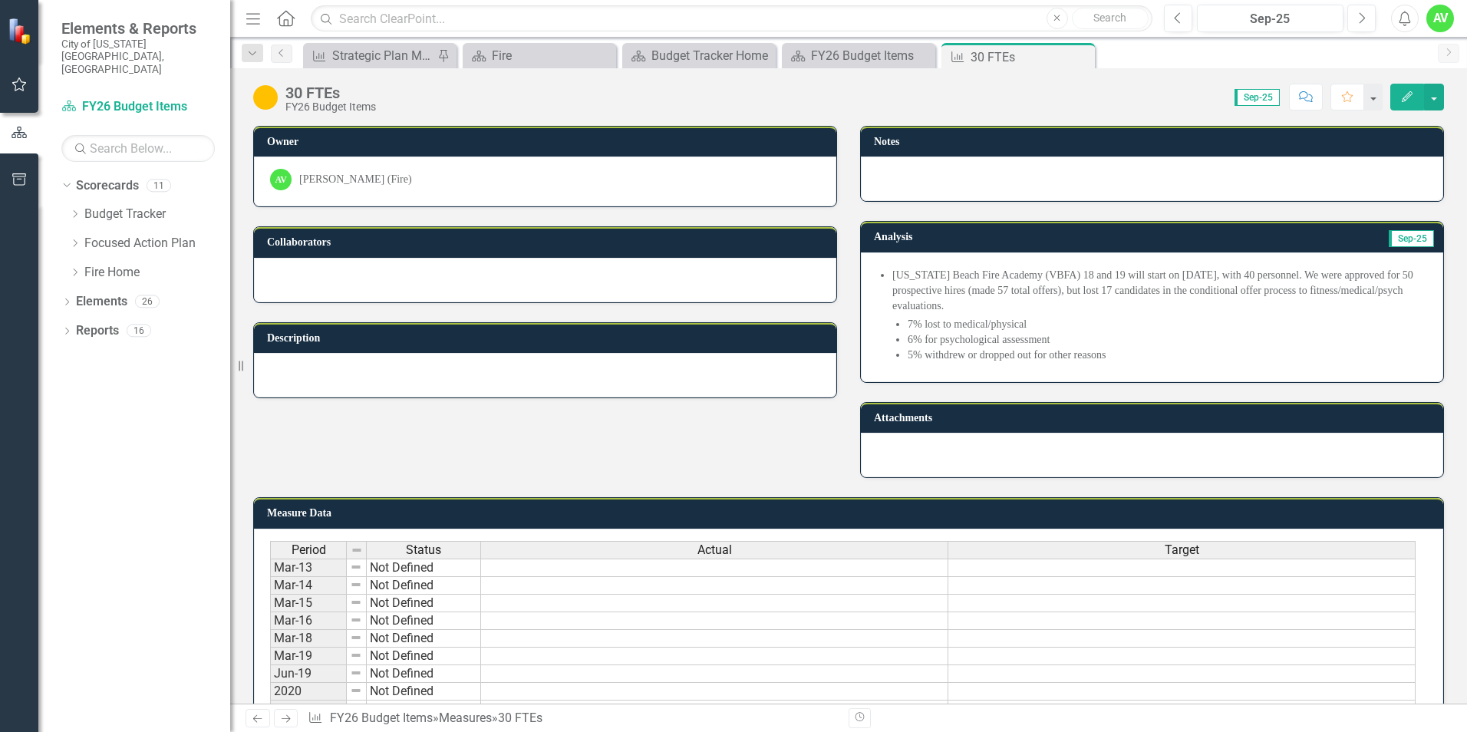
click at [907, 341] on li "6% for psychological assessment" at bounding box center [1166, 339] width 519 height 15
click at [907, 337] on li "6% for psychological assessment" at bounding box center [1166, 339] width 519 height 15
click at [1410, 98] on icon "Edit" at bounding box center [1407, 96] width 14 height 11
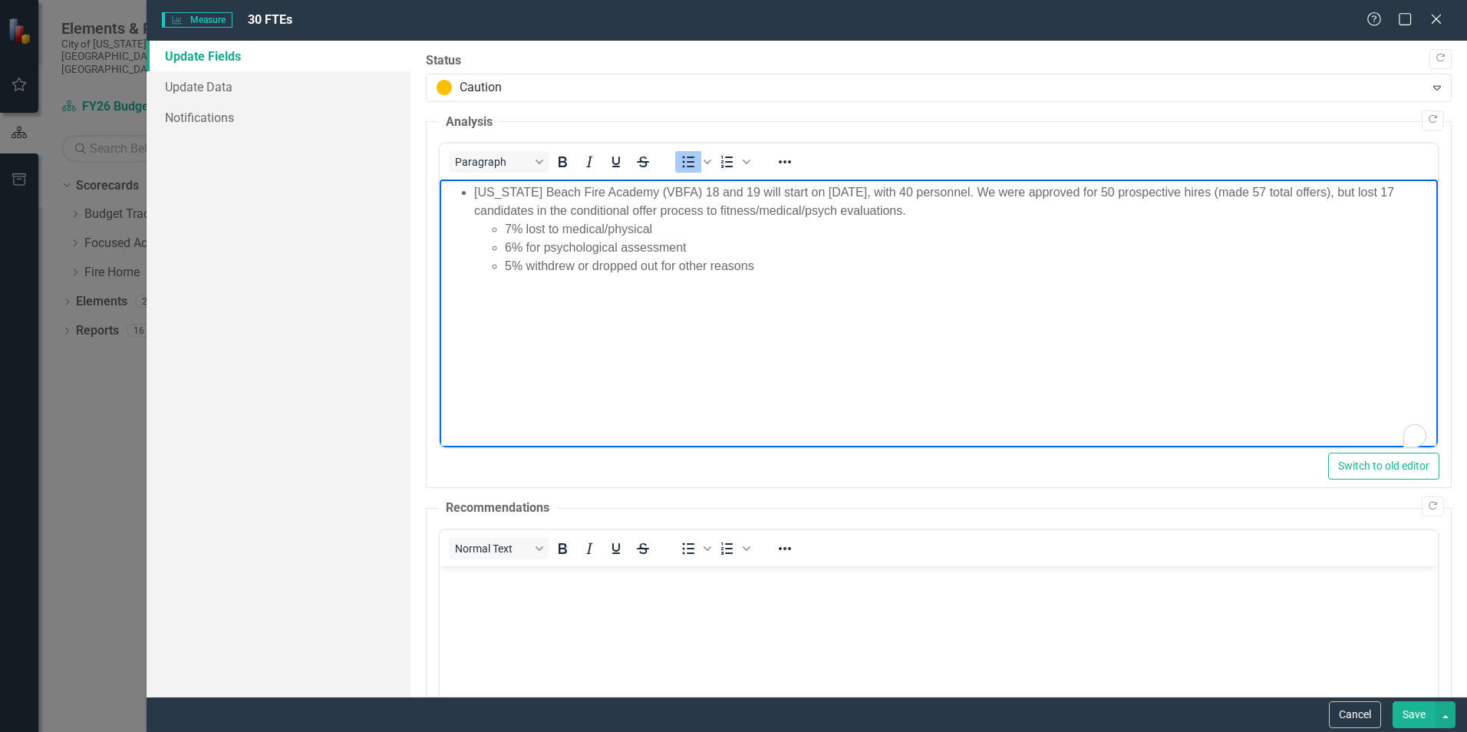
click at [503, 245] on ul "7% lost to medical/physical 6% for psychological assessment 5% withdrew or drop…" at bounding box center [954, 247] width 960 height 55
click at [1415, 715] on button "Save" at bounding box center [1413, 714] width 43 height 27
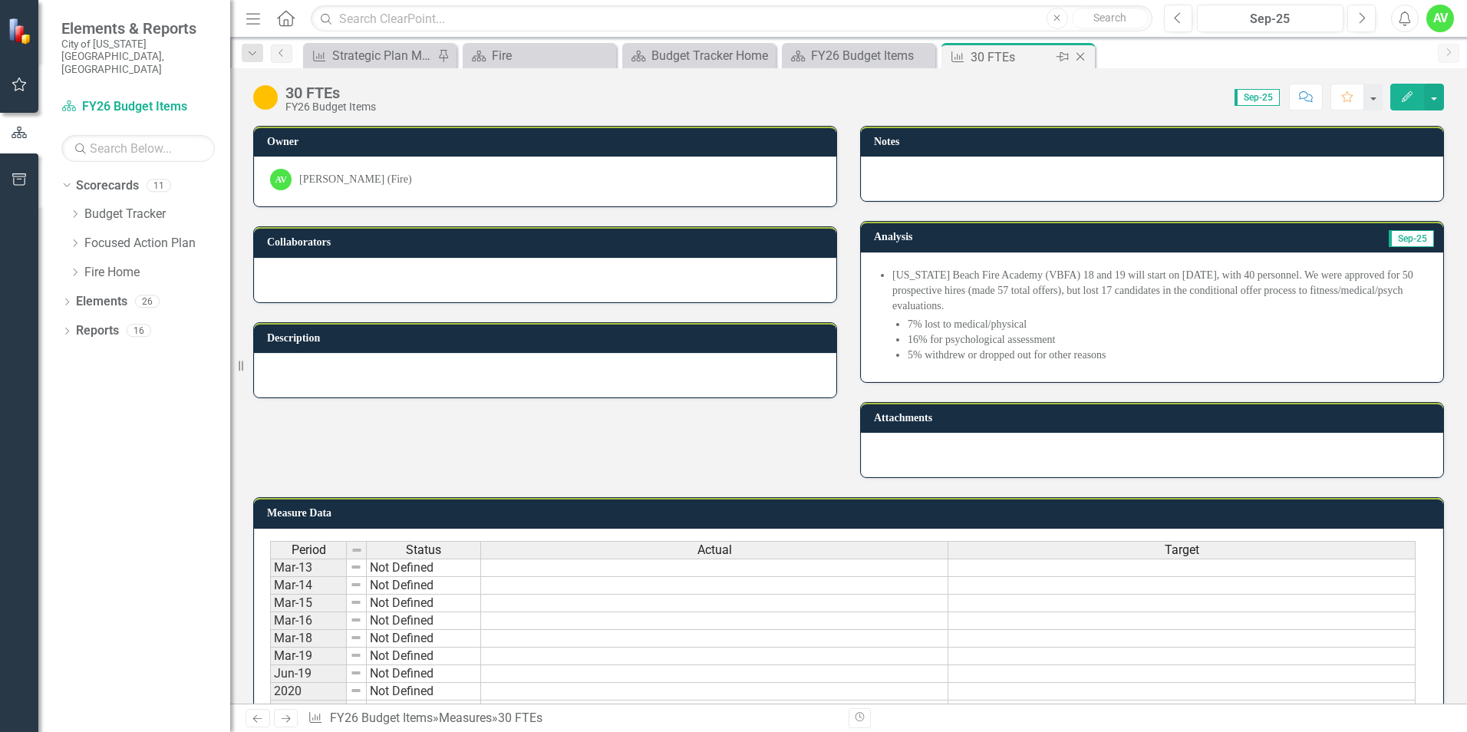
click at [1078, 58] on icon "Close" at bounding box center [1079, 57] width 15 height 12
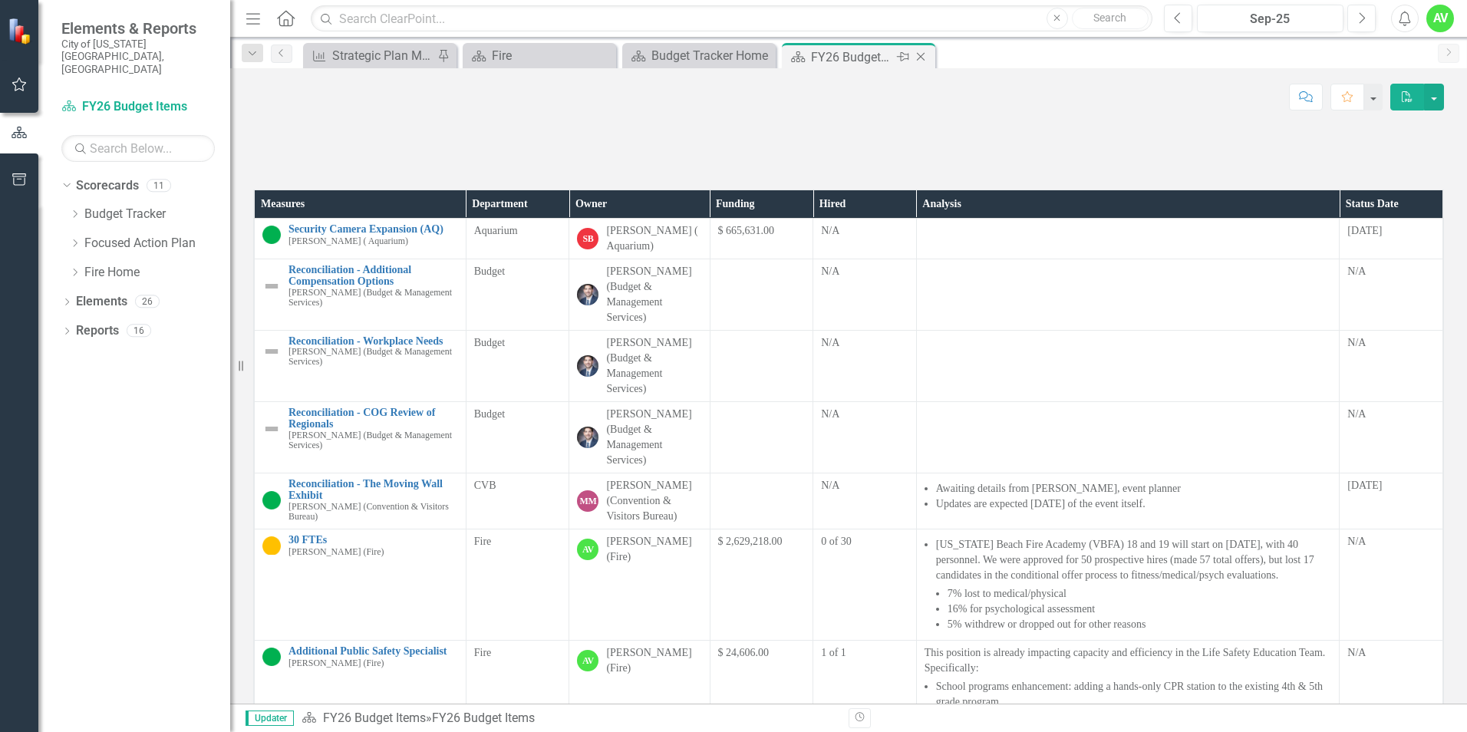
click at [921, 55] on icon "Close" at bounding box center [920, 57] width 15 height 12
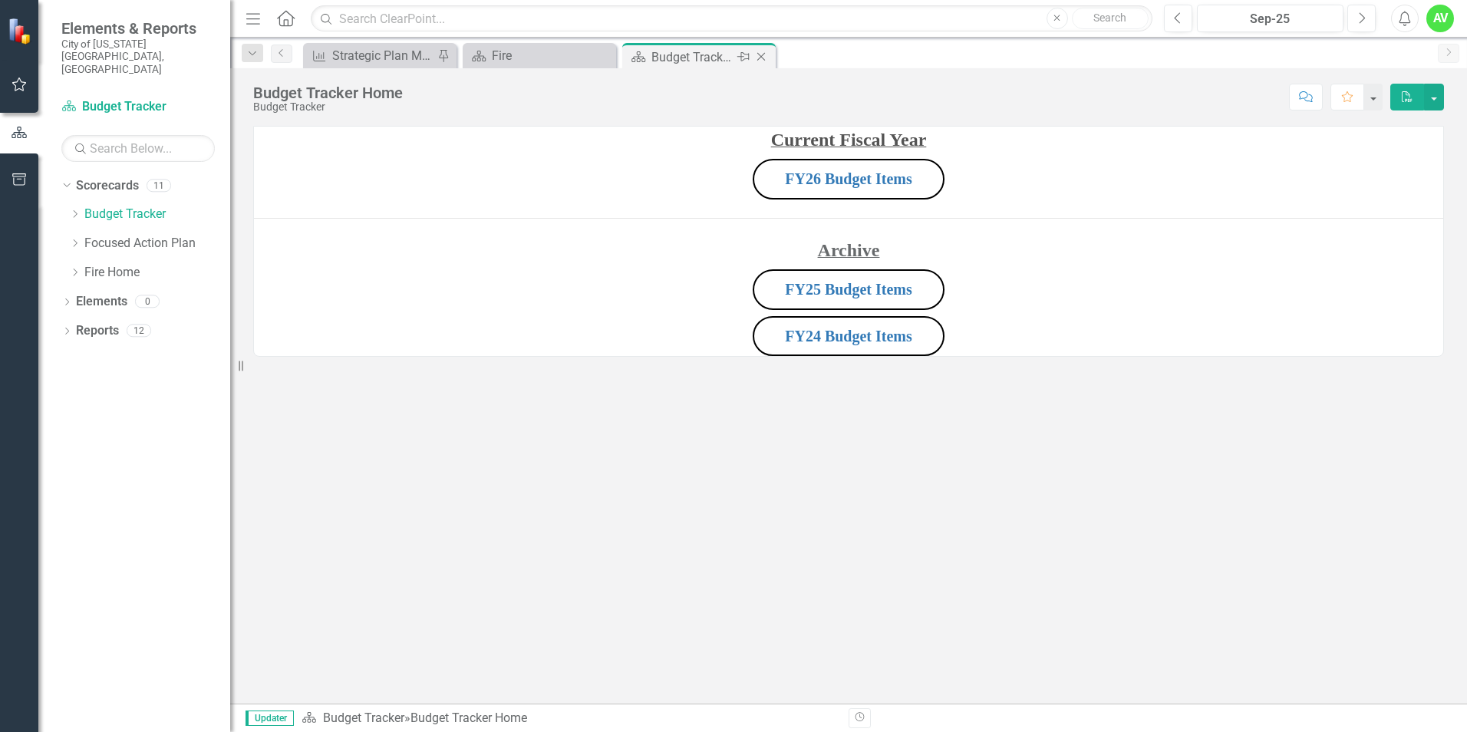
click at [762, 57] on icon "Close" at bounding box center [760, 57] width 15 height 12
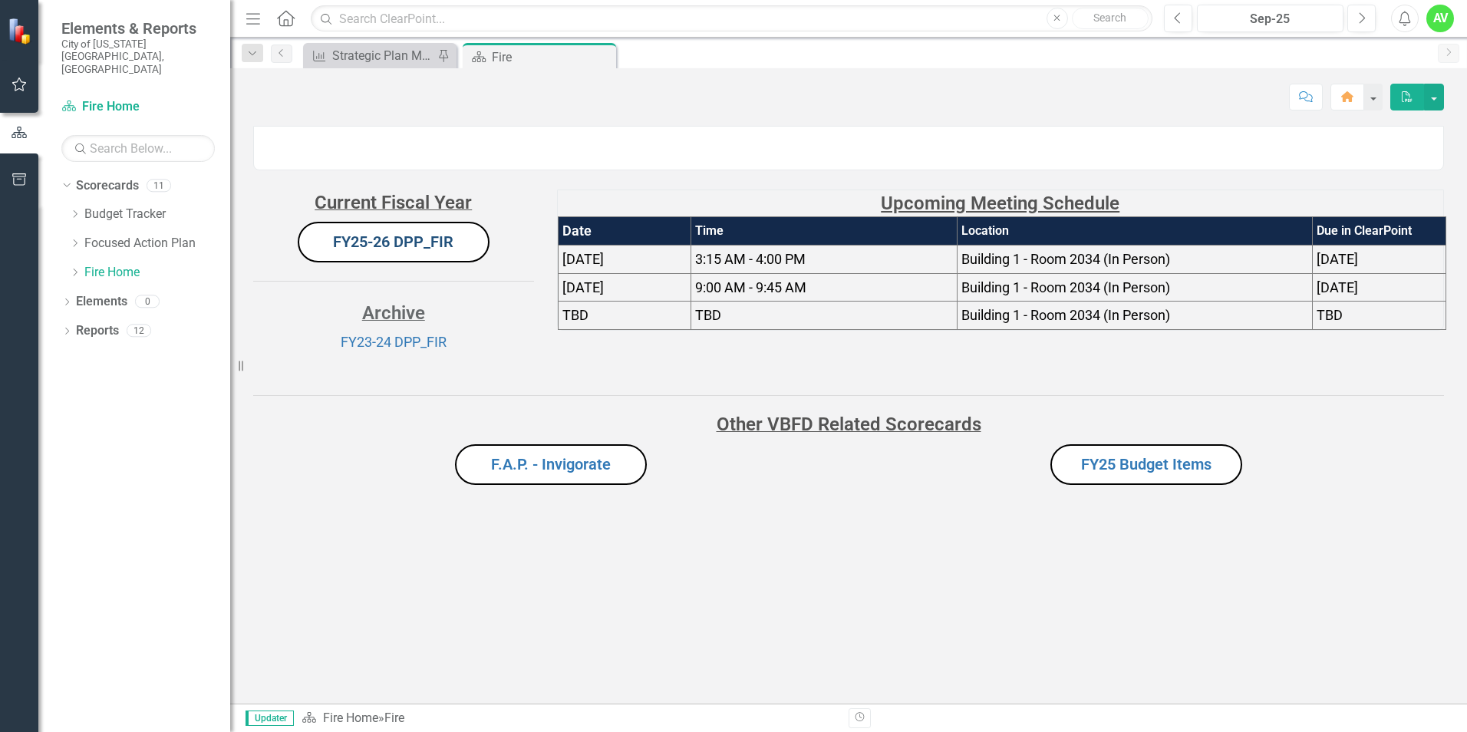
click at [396, 251] on link "FY25-26 DPP_FIR" at bounding box center [393, 241] width 120 height 18
